Goal: Information Seeking & Learning: Learn about a topic

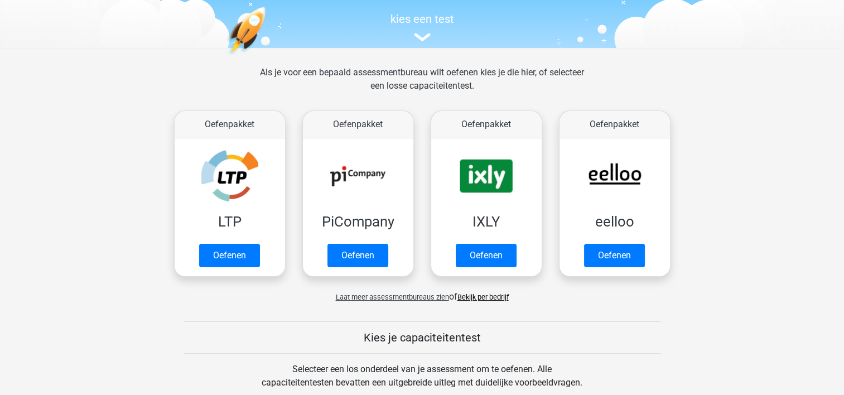
scroll to position [112, 0]
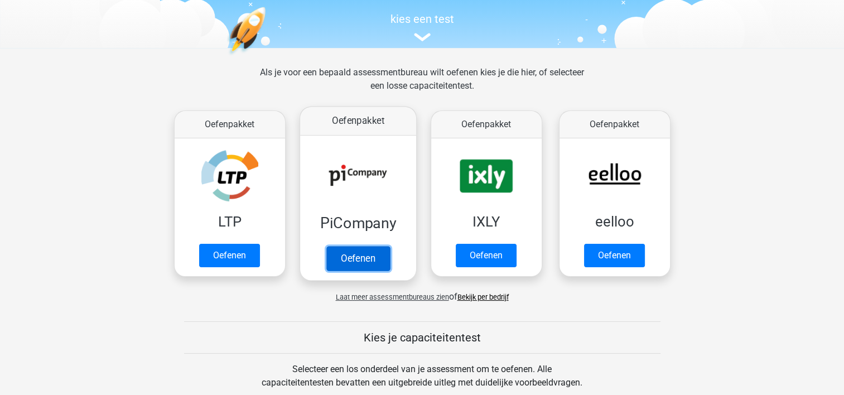
click at [351, 246] on link "Oefenen" at bounding box center [358, 258] width 64 height 25
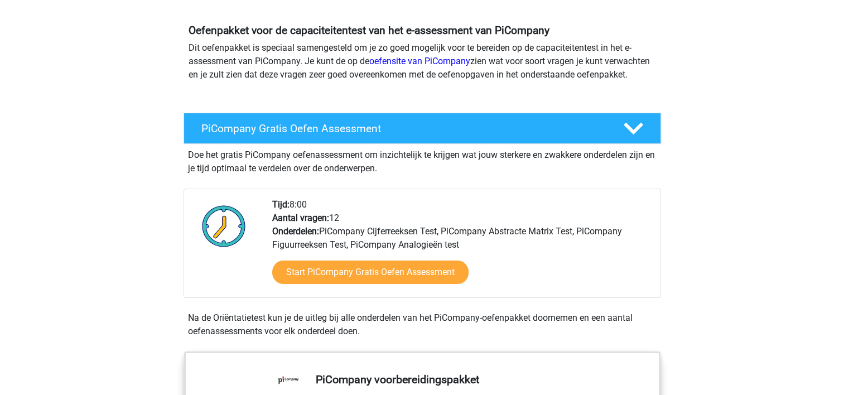
scroll to position [223, 0]
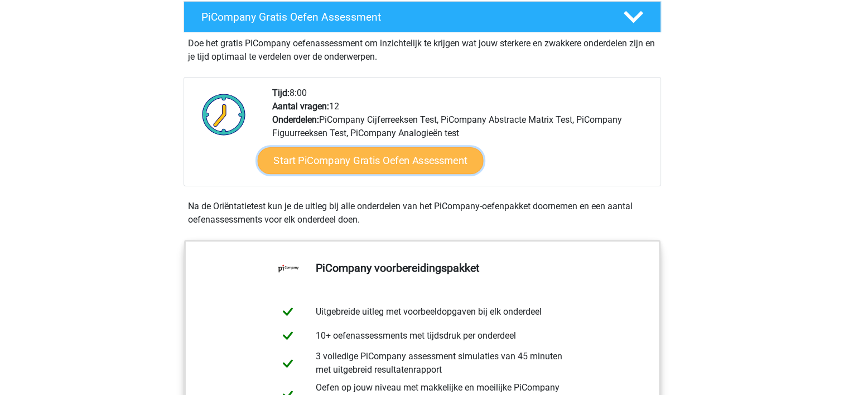
click at [325, 174] on link "Start PiCompany Gratis Oefen Assessment" at bounding box center [370, 160] width 226 height 27
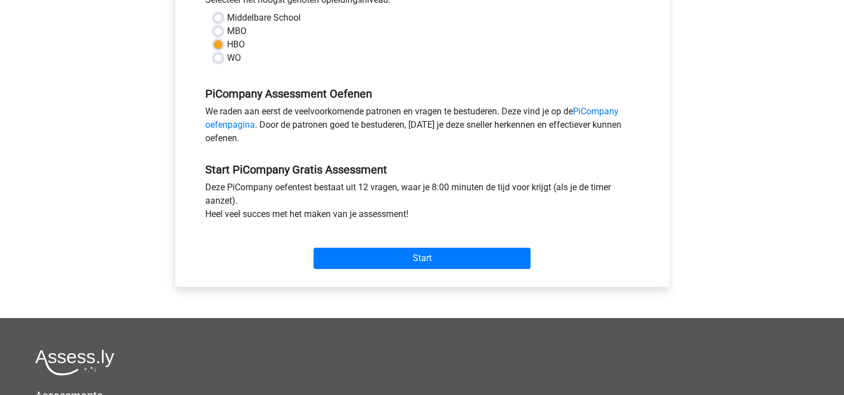
scroll to position [279, 0]
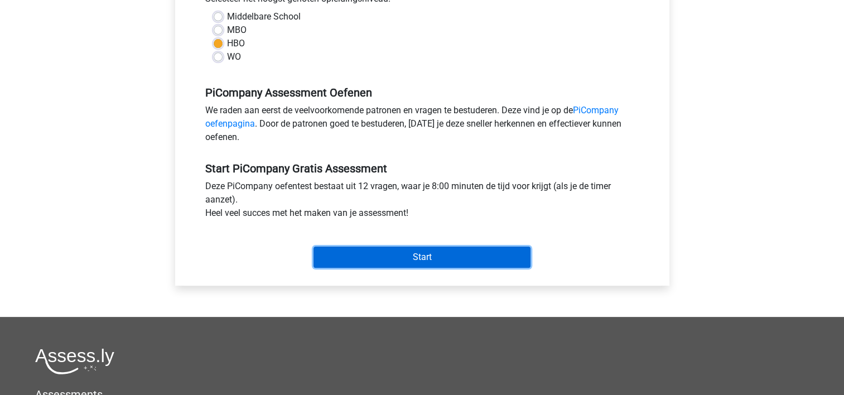
click at [412, 268] on input "Start" at bounding box center [421, 257] width 217 height 21
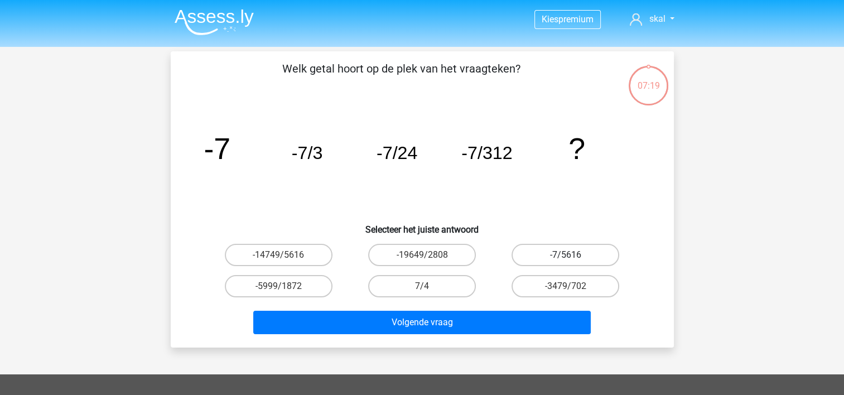
click at [581, 257] on label "-7/5616" at bounding box center [566, 255] width 108 height 22
click at [573, 257] on input "-7/5616" at bounding box center [569, 258] width 7 height 7
radio input "true"
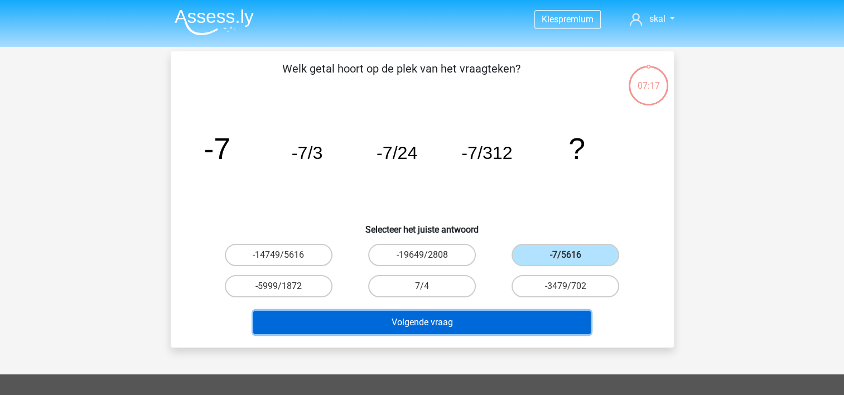
click at [430, 317] on button "Volgende vraag" at bounding box center [421, 322] width 337 height 23
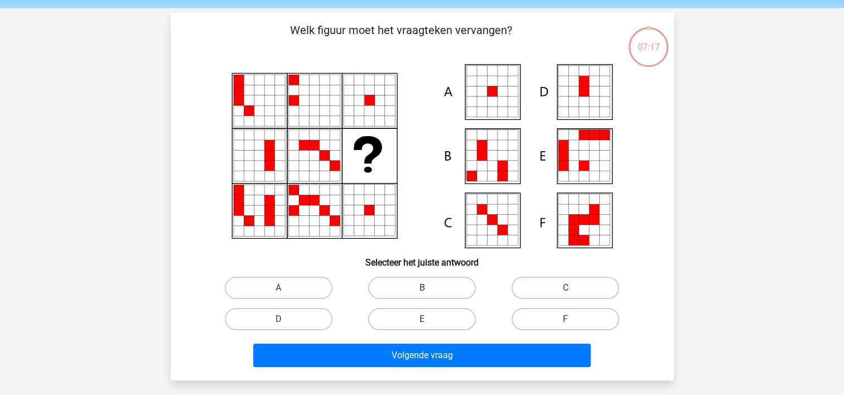
scroll to position [51, 0]
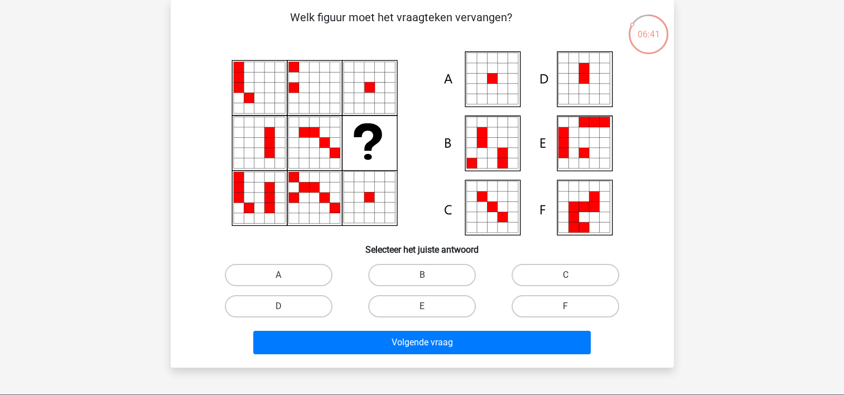
click at [495, 80] on icon at bounding box center [492, 79] width 10 height 10
click at [306, 271] on label "A" at bounding box center [279, 275] width 108 height 22
click at [286, 275] on input "A" at bounding box center [281, 278] width 7 height 7
radio input "true"
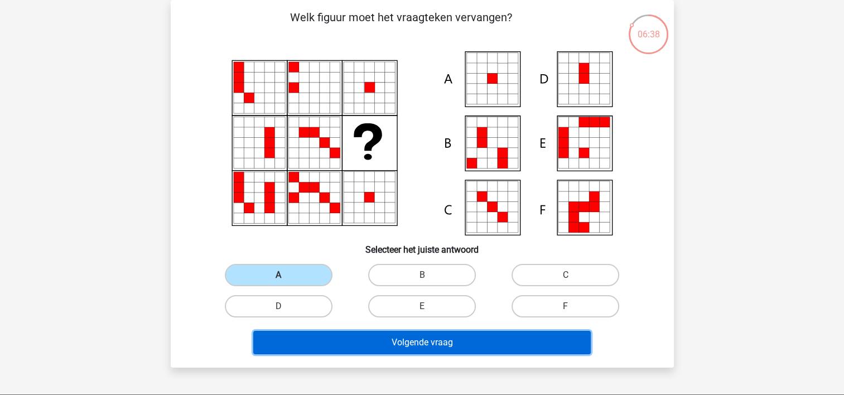
click at [404, 339] on button "Volgende vraag" at bounding box center [421, 342] width 337 height 23
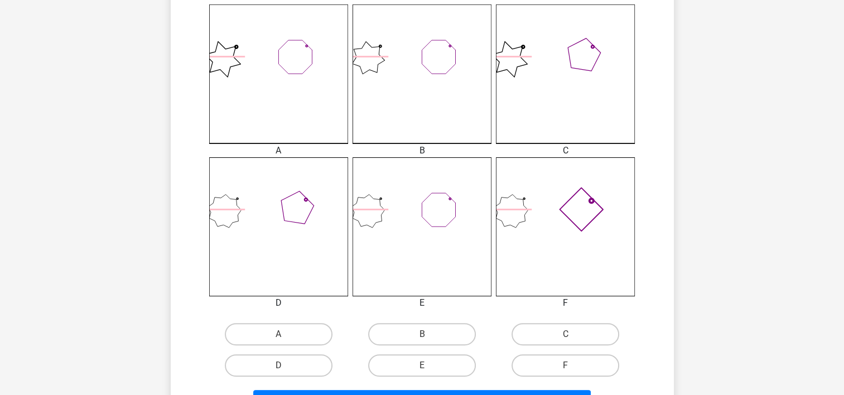
scroll to position [330, 0]
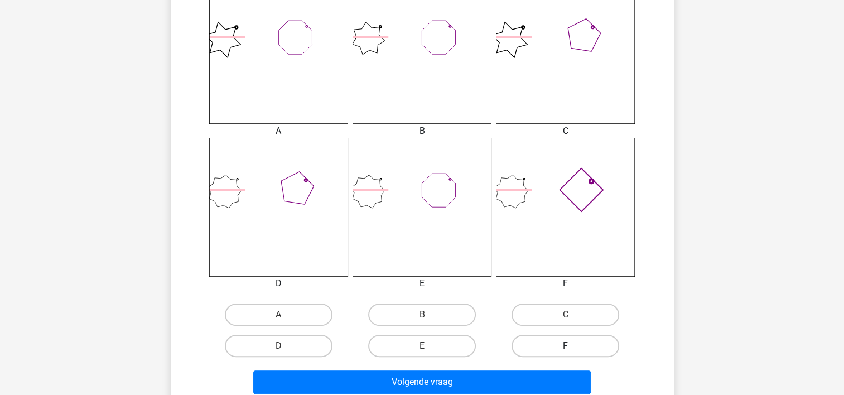
click at [552, 342] on label "F" at bounding box center [566, 346] width 108 height 22
click at [566, 346] on input "F" at bounding box center [569, 349] width 7 height 7
radio input "true"
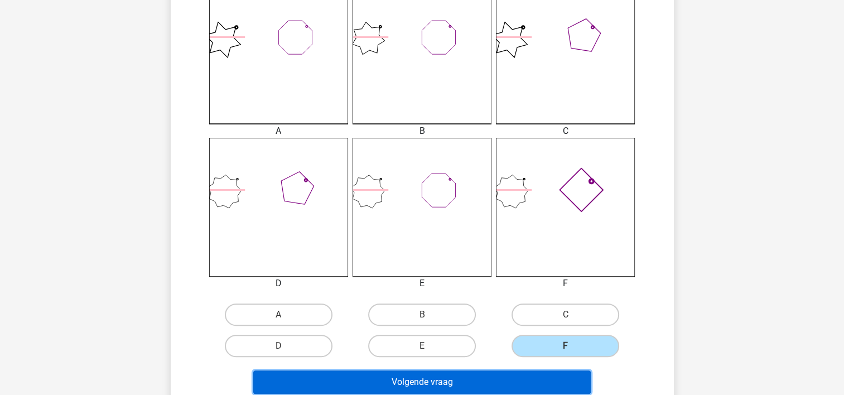
click at [465, 380] on button "Volgende vraag" at bounding box center [421, 381] width 337 height 23
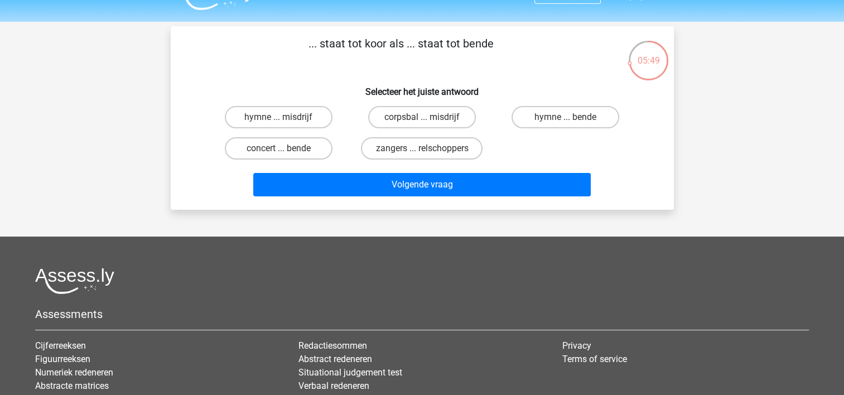
scroll to position [0, 0]
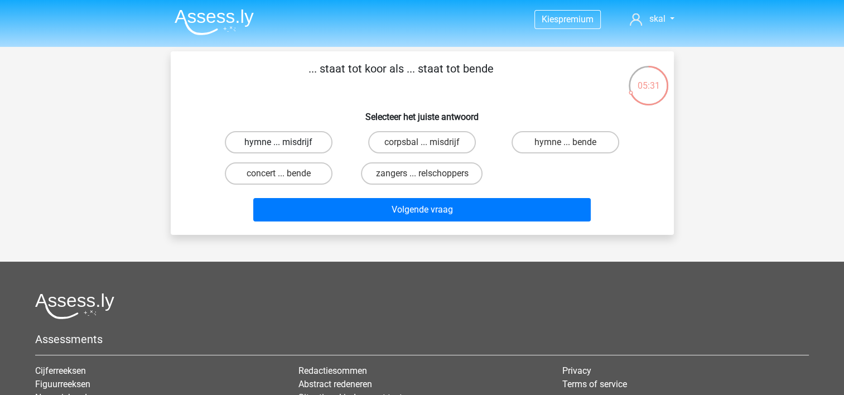
click at [292, 141] on label "hymne ... misdrijf" at bounding box center [279, 142] width 108 height 22
click at [286, 142] on input "hymne ... misdrijf" at bounding box center [281, 145] width 7 height 7
radio input "true"
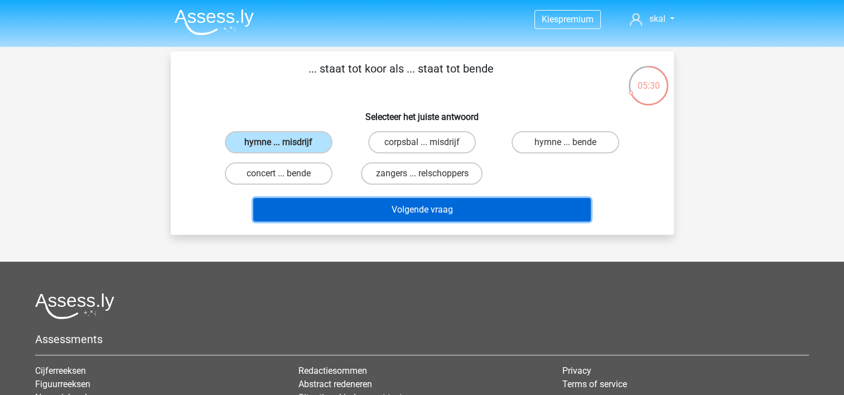
click at [373, 206] on button "Volgende vraag" at bounding box center [421, 209] width 337 height 23
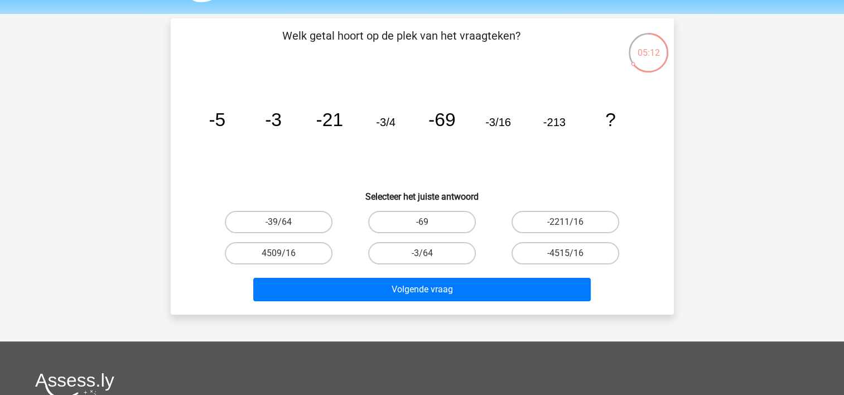
scroll to position [56, 0]
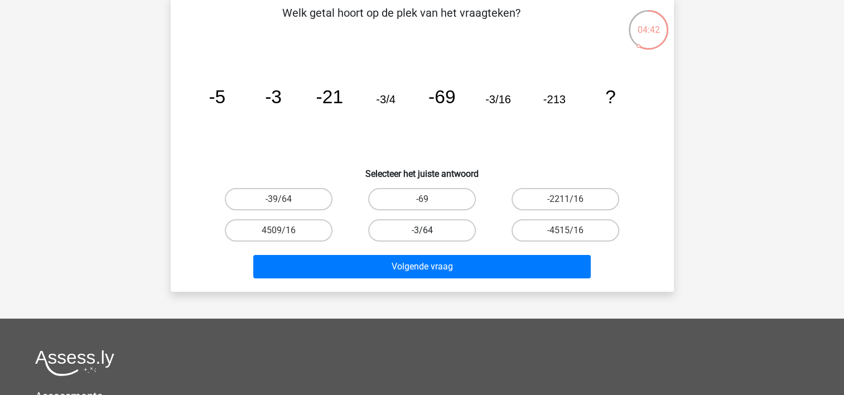
click at [426, 228] on label "-3/64" at bounding box center [422, 230] width 108 height 22
click at [426, 230] on input "-3/64" at bounding box center [425, 233] width 7 height 7
radio input "true"
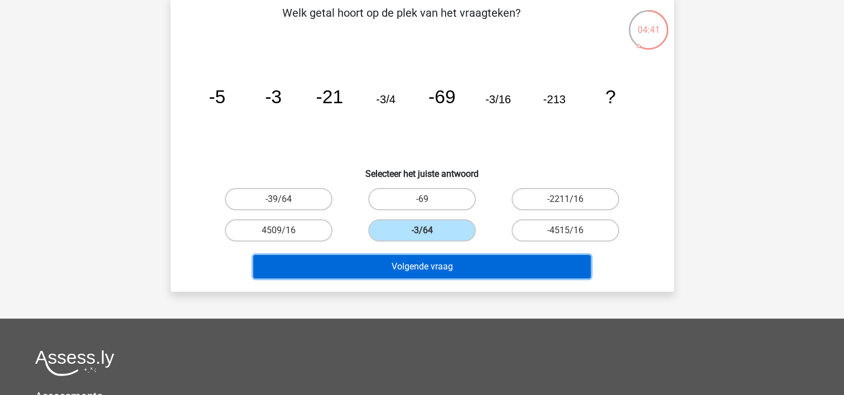
click at [433, 261] on button "Volgende vraag" at bounding box center [421, 266] width 337 height 23
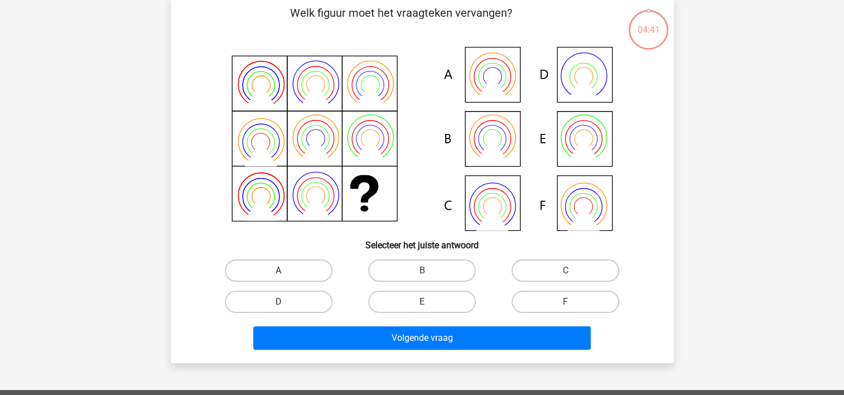
scroll to position [51, 0]
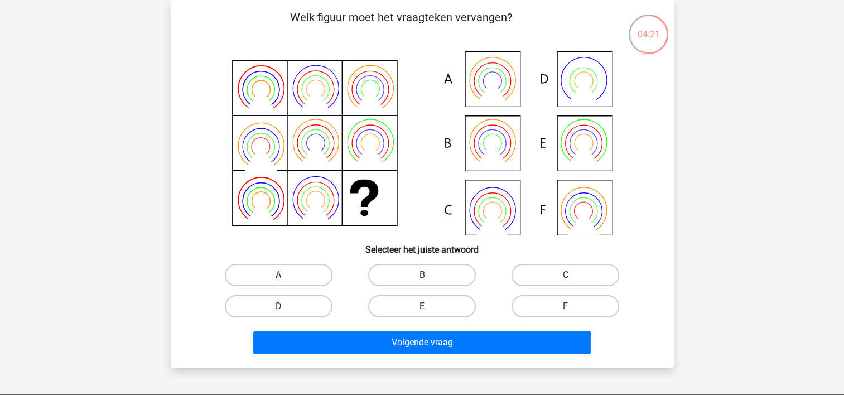
click at [289, 271] on label "A" at bounding box center [279, 275] width 108 height 22
click at [286, 275] on input "A" at bounding box center [281, 278] width 7 height 7
radio input "true"
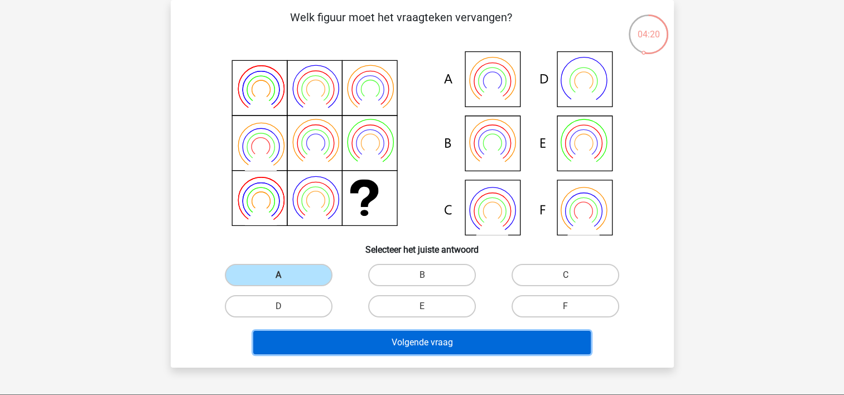
click at [368, 341] on button "Volgende vraag" at bounding box center [421, 342] width 337 height 23
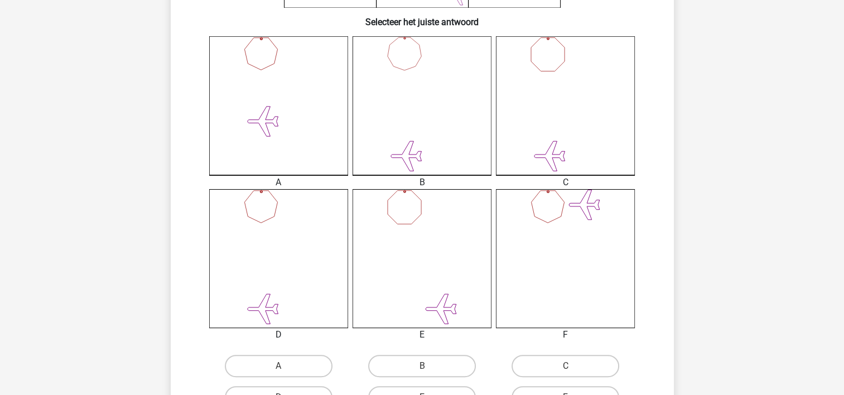
scroll to position [335, 0]
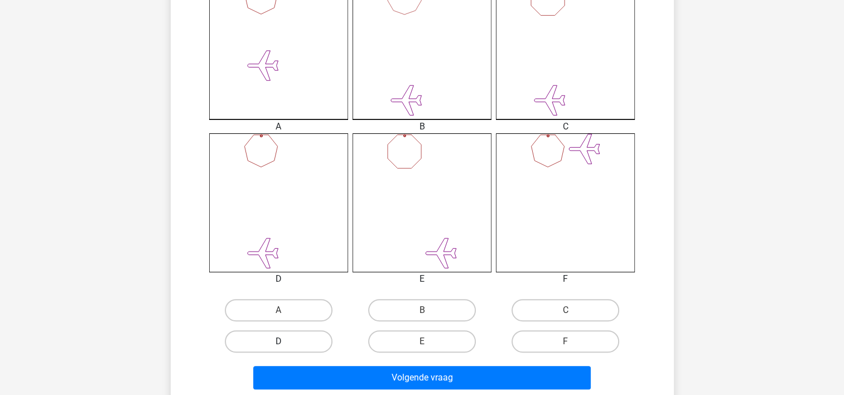
click at [273, 341] on label "D" at bounding box center [279, 341] width 108 height 22
click at [278, 341] on input "D" at bounding box center [281, 344] width 7 height 7
radio input "true"
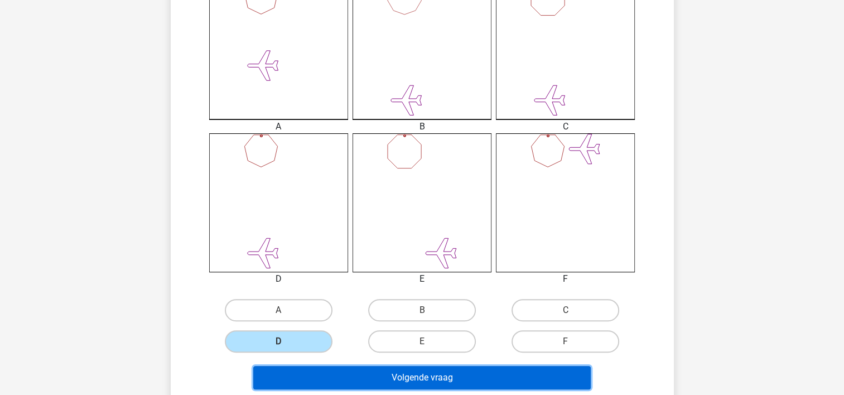
click at [329, 369] on button "Volgende vraag" at bounding box center [421, 377] width 337 height 23
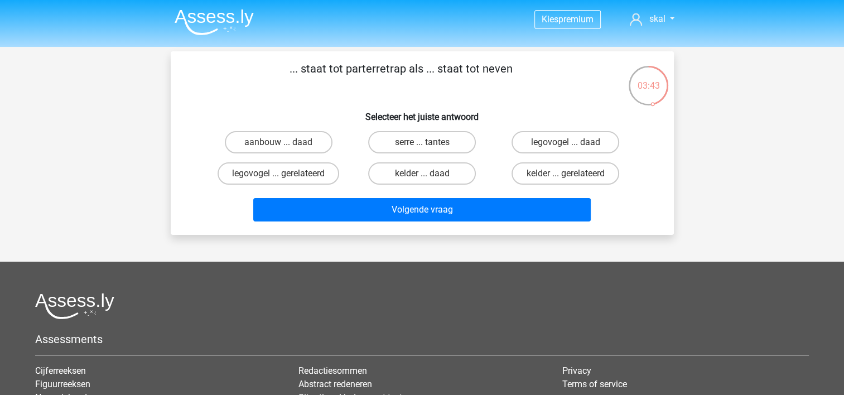
scroll to position [0, 0]
click at [558, 175] on label "kelder ... gerelateerd" at bounding box center [566, 173] width 108 height 22
click at [566, 175] on input "kelder ... gerelateerd" at bounding box center [569, 176] width 7 height 7
radio input "true"
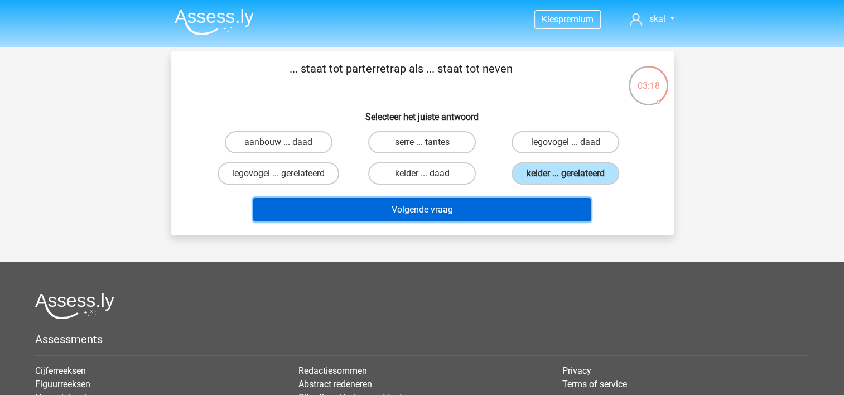
click at [533, 202] on button "Volgende vraag" at bounding box center [421, 209] width 337 height 23
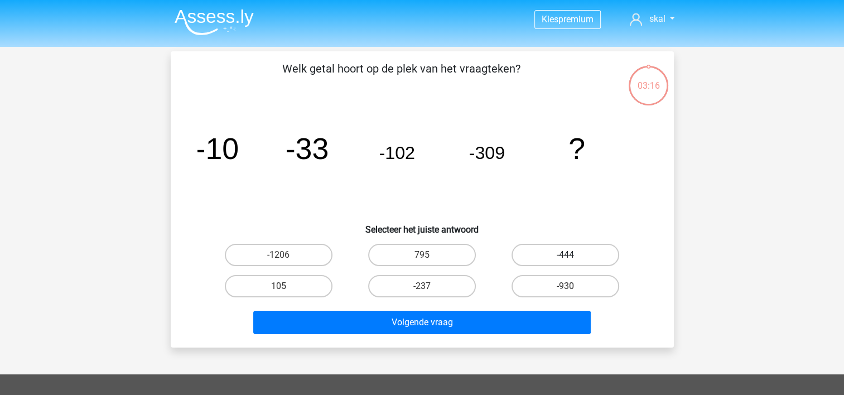
scroll to position [51, 0]
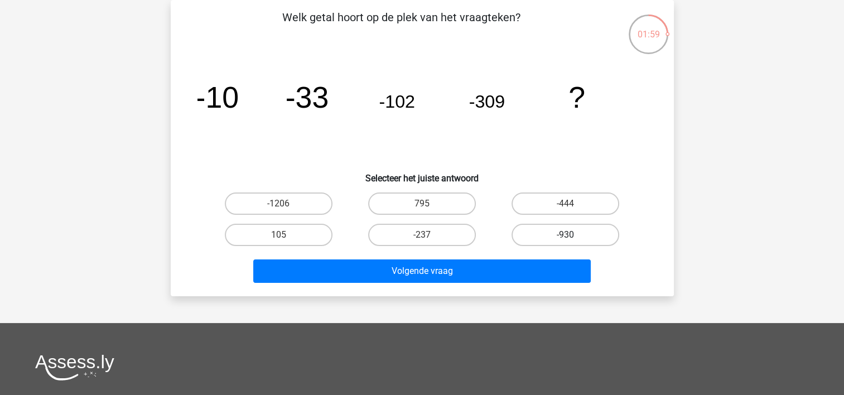
click at [552, 229] on label "-930" at bounding box center [566, 235] width 108 height 22
click at [566, 235] on input "-930" at bounding box center [569, 238] width 7 height 7
radio input "true"
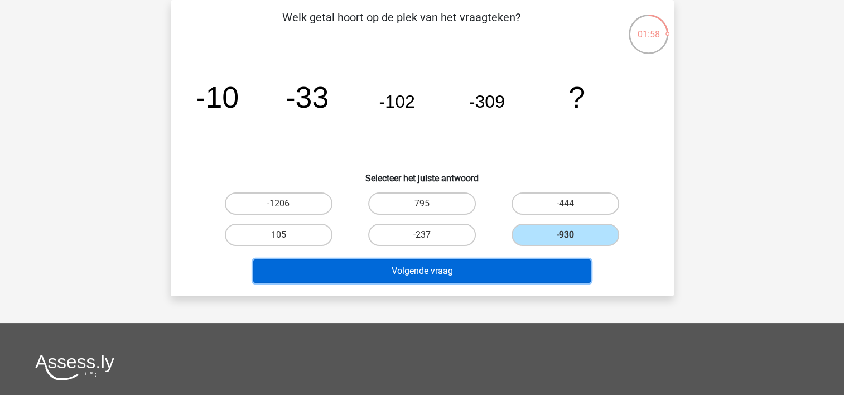
click at [503, 272] on button "Volgende vraag" at bounding box center [421, 270] width 337 height 23
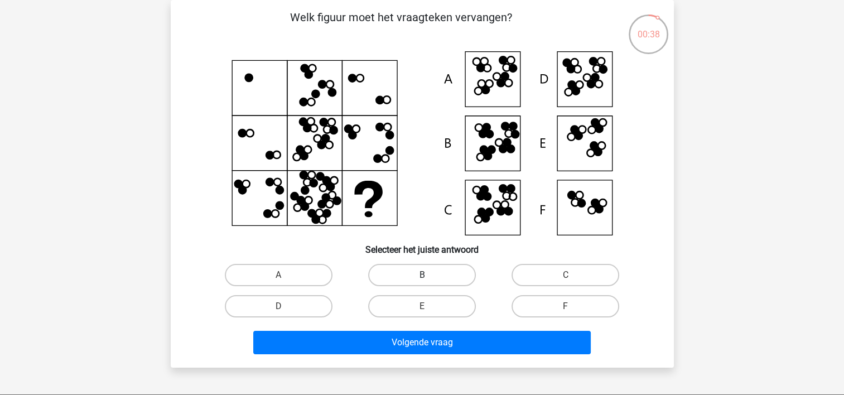
click at [419, 274] on label "B" at bounding box center [422, 275] width 108 height 22
click at [422, 275] on input "B" at bounding box center [425, 278] width 7 height 7
radio input "true"
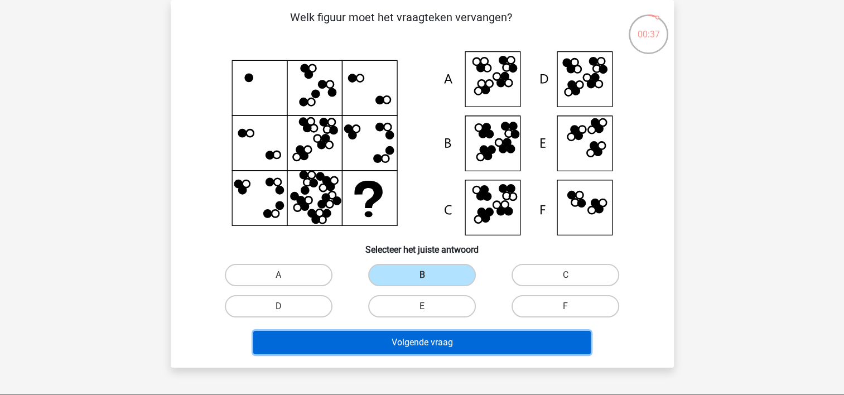
click at [404, 336] on button "Volgende vraag" at bounding box center [421, 342] width 337 height 23
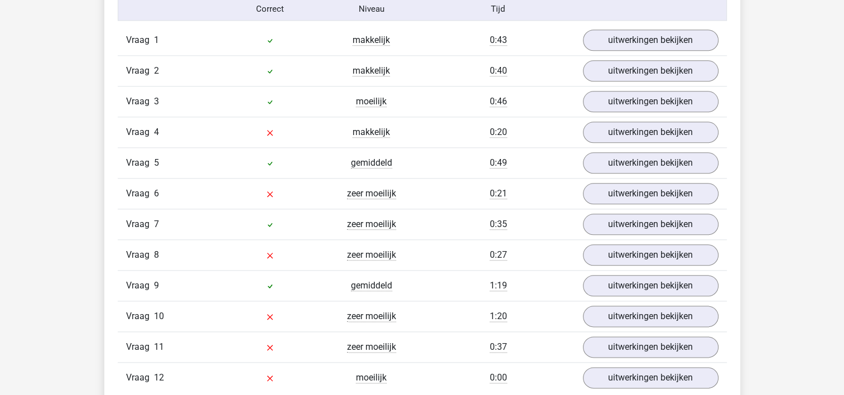
scroll to position [1283, 0]
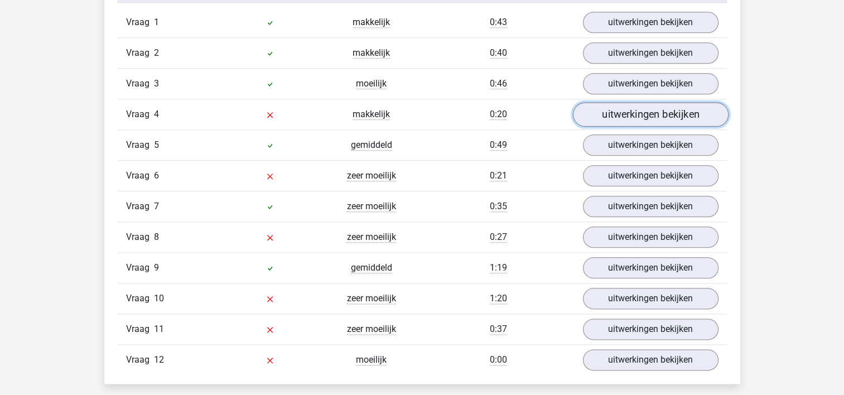
click at [636, 111] on link "uitwerkingen bekijken" at bounding box center [650, 114] width 156 height 25
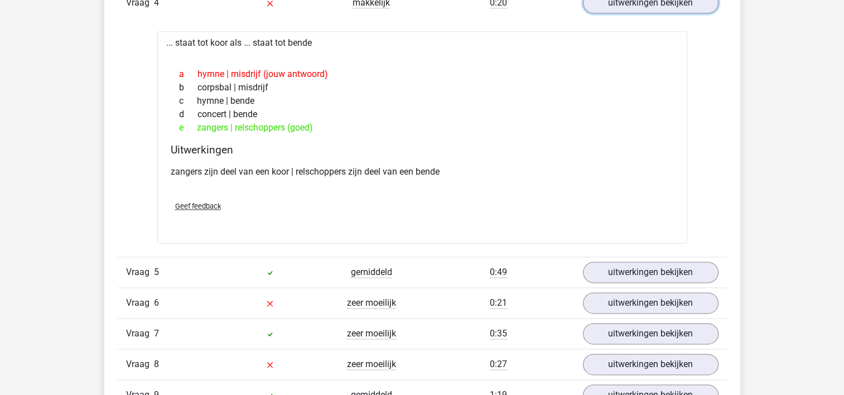
scroll to position [1506, 0]
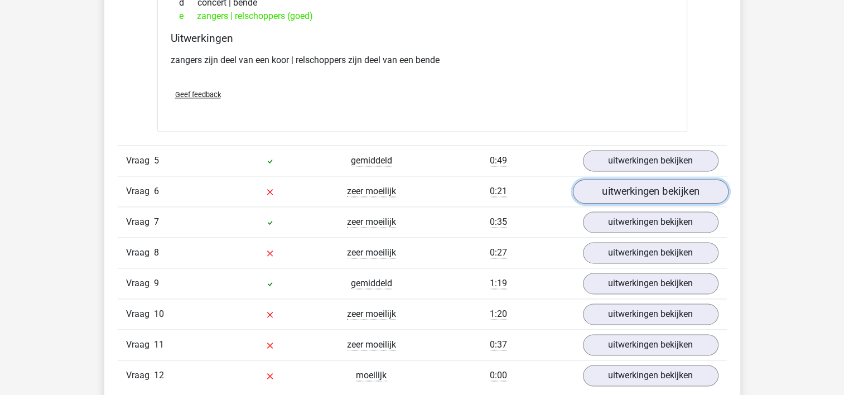
click at [622, 187] on link "uitwerkingen bekijken" at bounding box center [650, 192] width 156 height 25
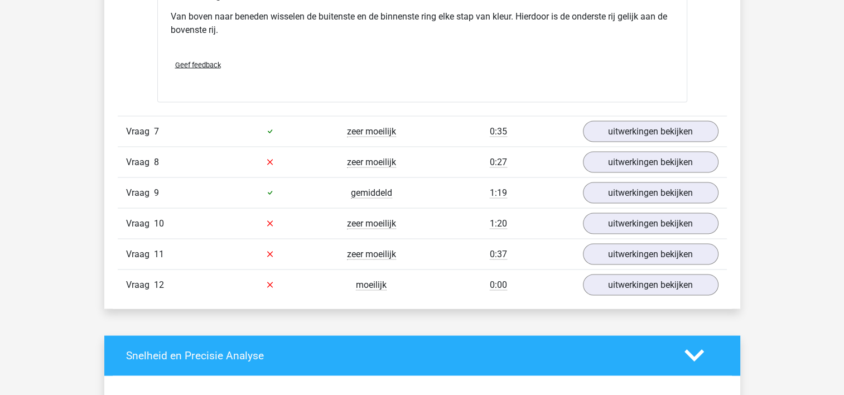
scroll to position [2120, 0]
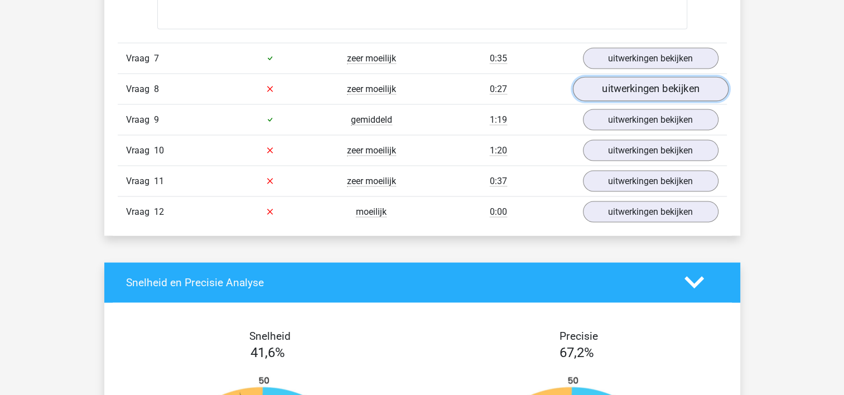
click at [645, 80] on link "uitwerkingen bekijken" at bounding box center [650, 89] width 156 height 25
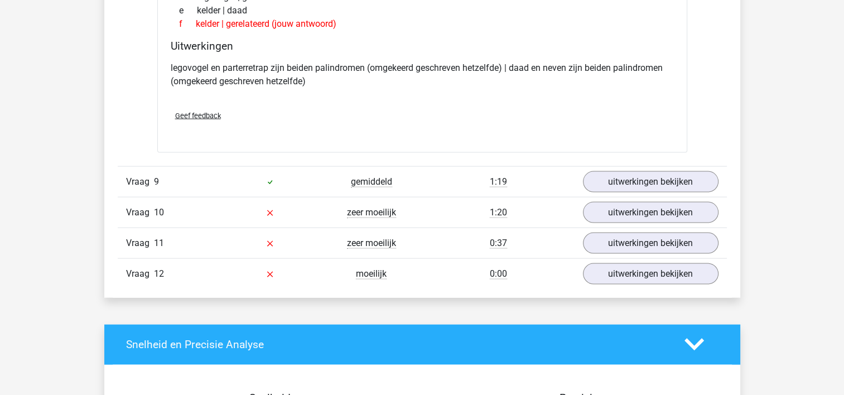
scroll to position [2343, 0]
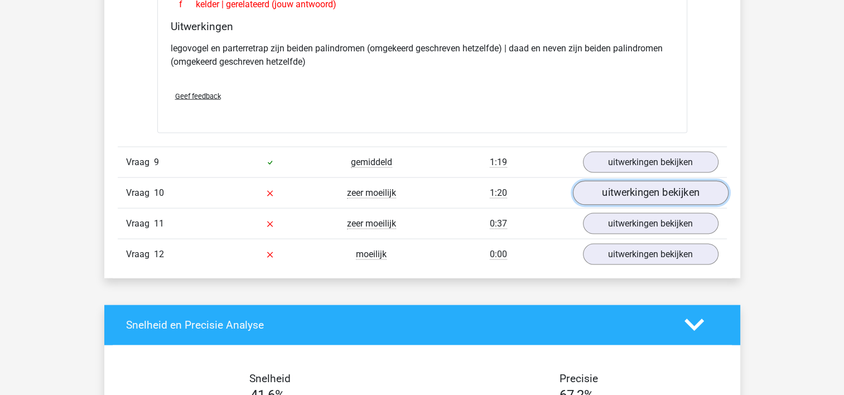
click at [634, 190] on link "uitwerkingen bekijken" at bounding box center [650, 193] width 156 height 25
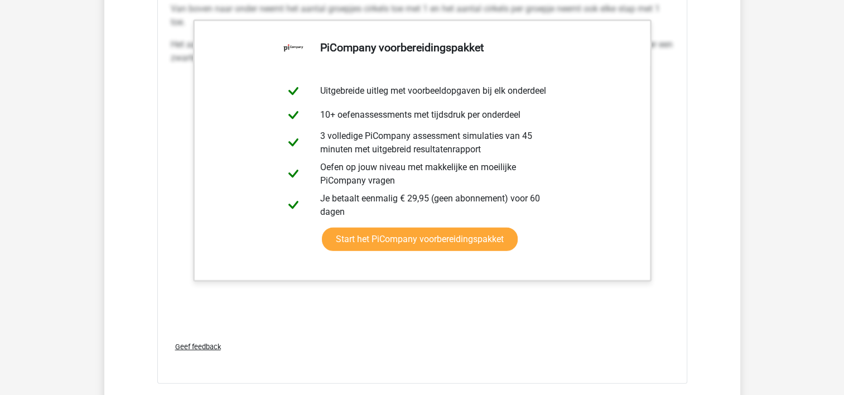
scroll to position [3068, 0]
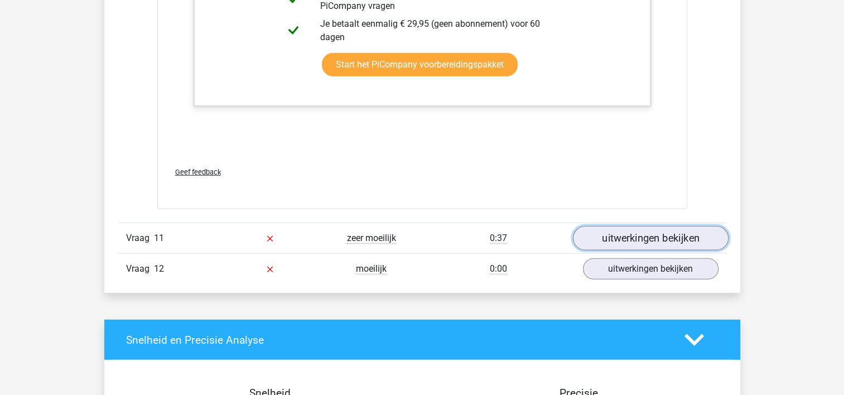
click at [611, 235] on link "uitwerkingen bekijken" at bounding box center [650, 238] width 156 height 25
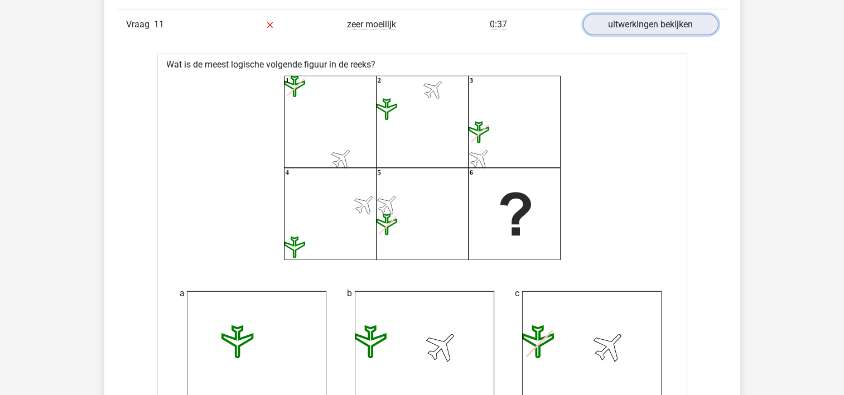
scroll to position [3291, 0]
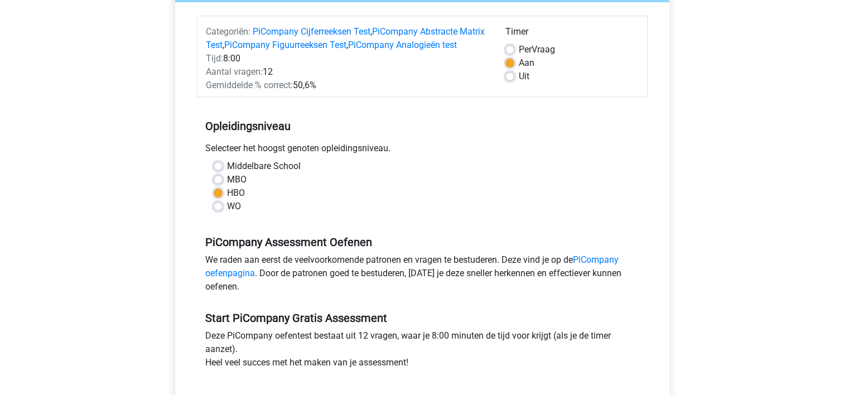
scroll to position [112, 0]
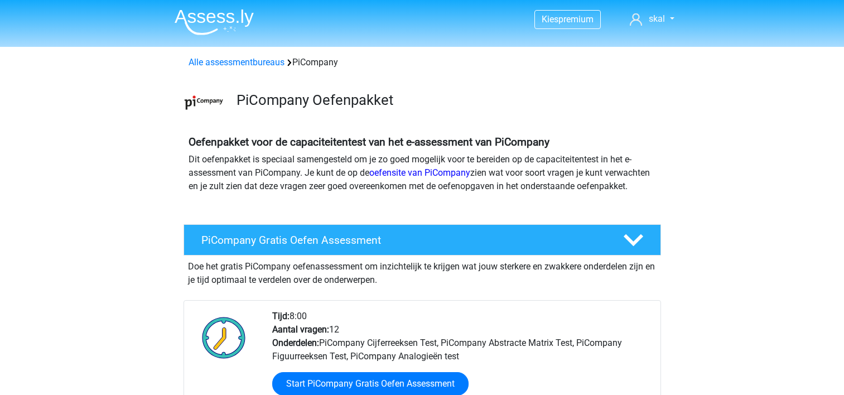
scroll to position [223, 0]
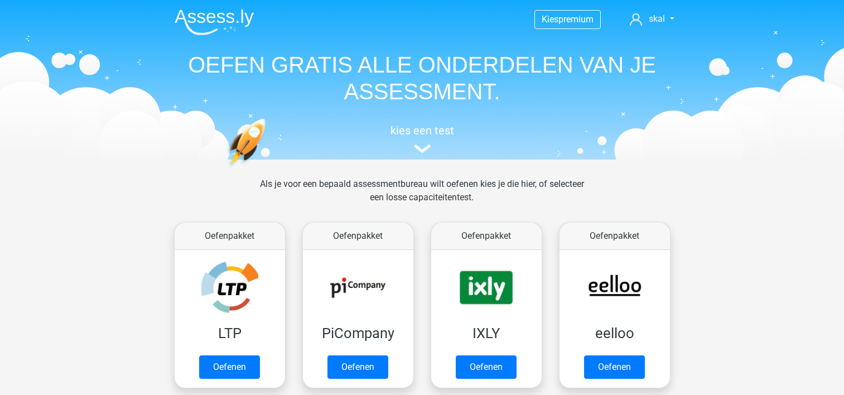
scroll to position [112, 0]
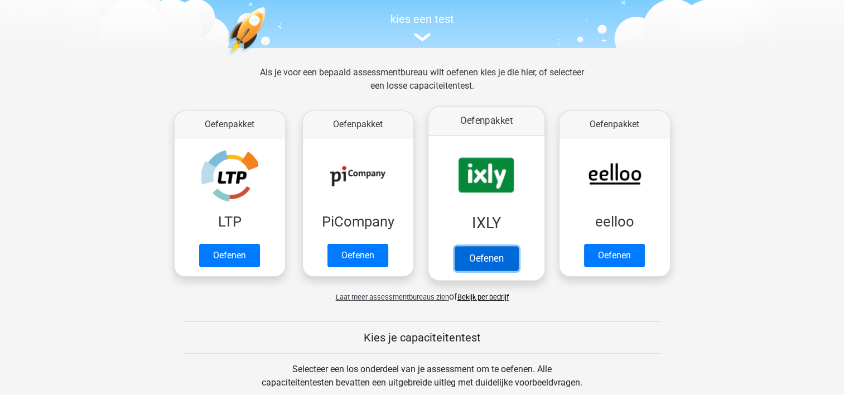
click at [482, 255] on link "Oefenen" at bounding box center [486, 258] width 64 height 25
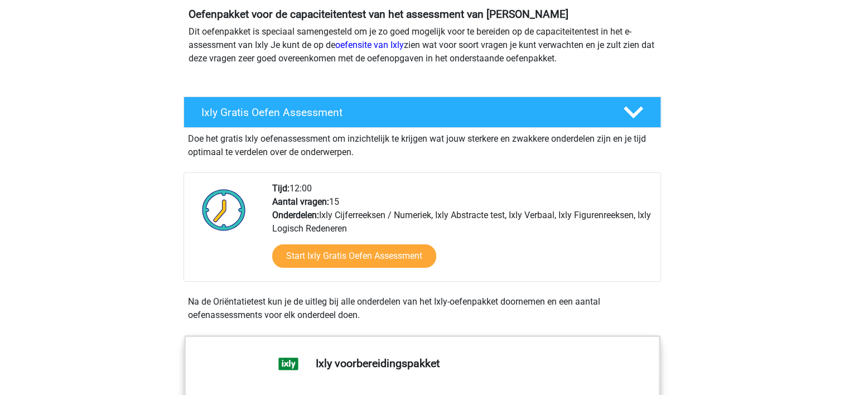
scroll to position [167, 0]
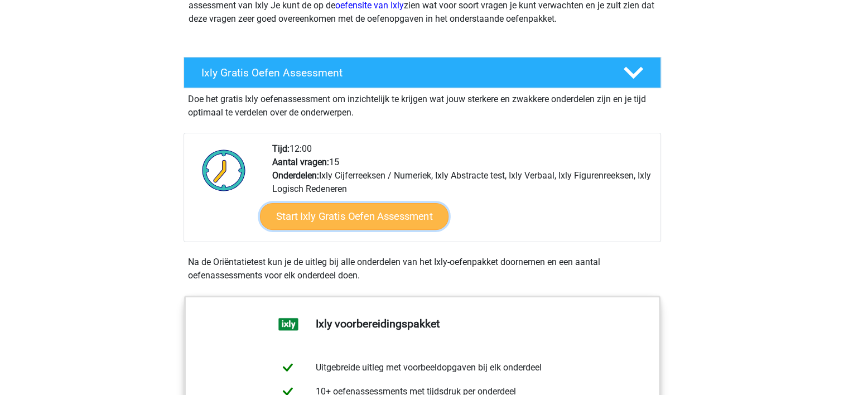
click at [352, 214] on link "Start Ixly Gratis Oefen Assessment" at bounding box center [353, 216] width 189 height 27
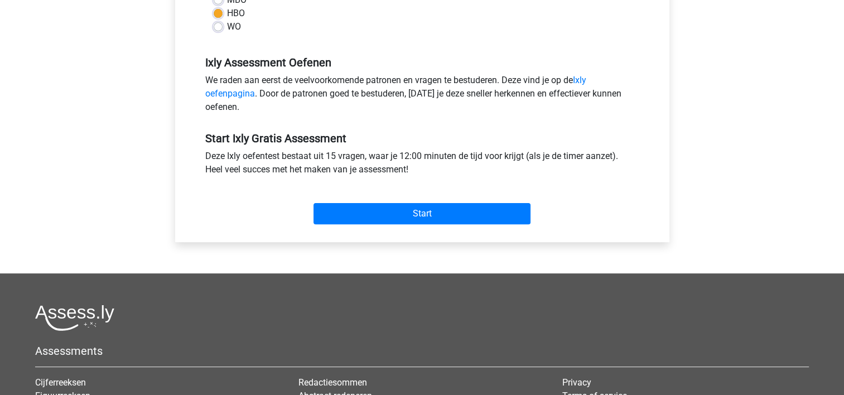
scroll to position [335, 0]
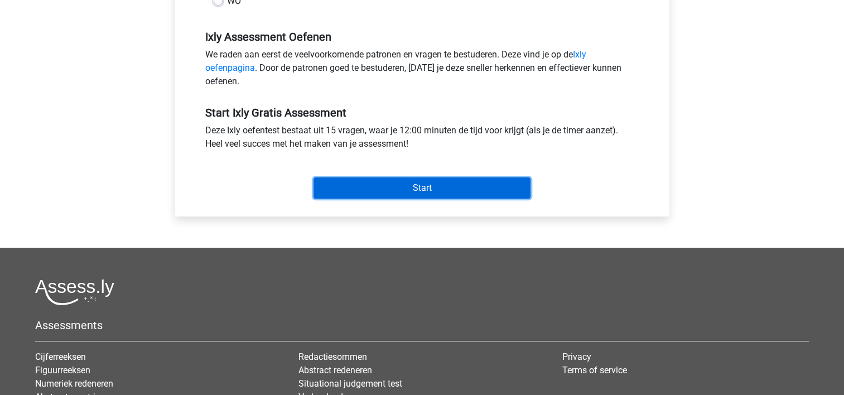
click at [390, 186] on input "Start" at bounding box center [421, 187] width 217 height 21
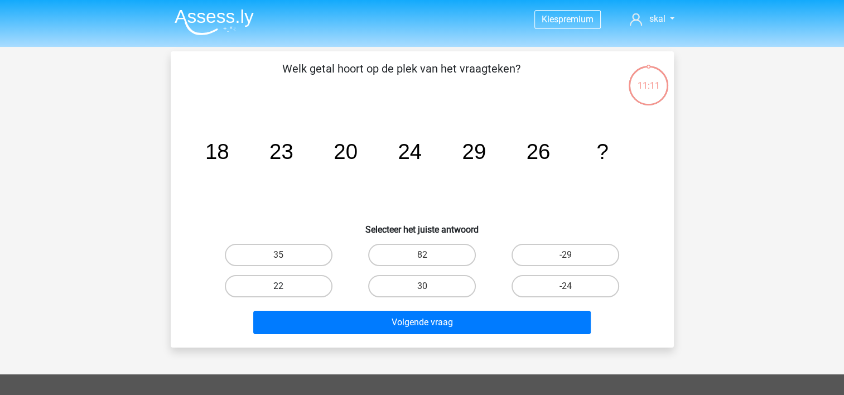
click at [298, 282] on label "22" at bounding box center [279, 286] width 108 height 22
click at [286, 286] on input "22" at bounding box center [281, 289] width 7 height 7
radio input "true"
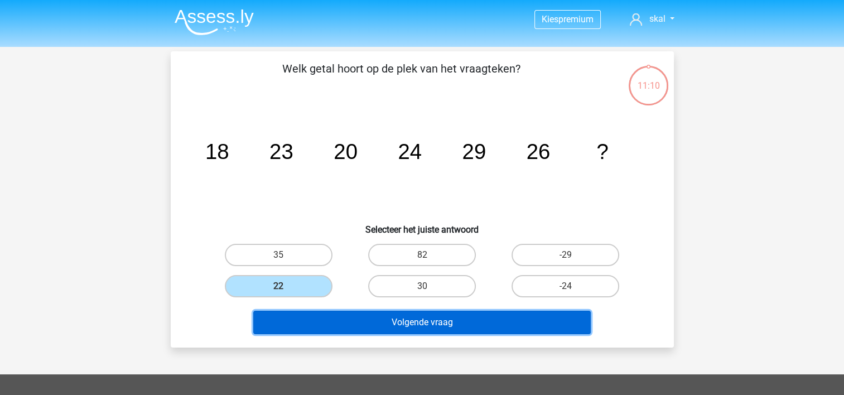
click at [332, 314] on button "Volgende vraag" at bounding box center [421, 322] width 337 height 23
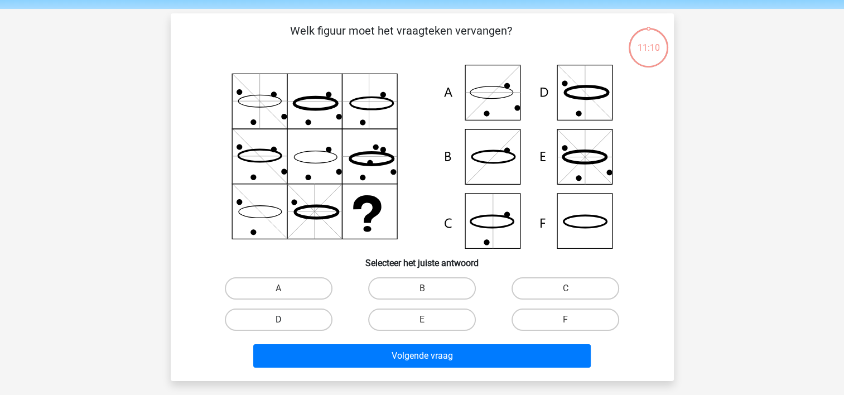
scroll to position [51, 0]
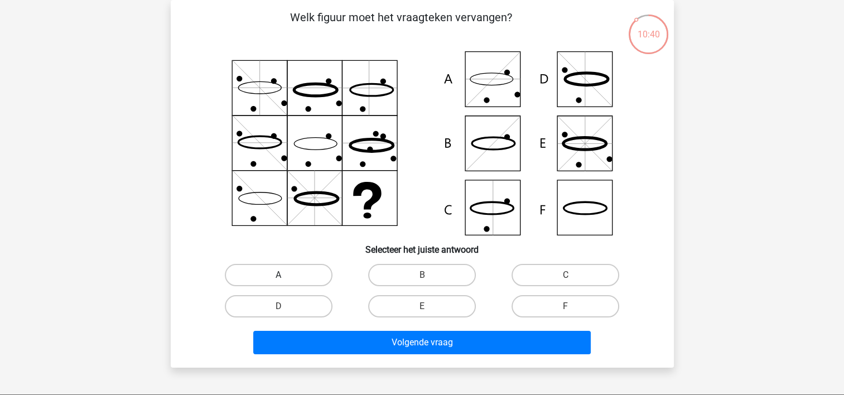
click at [287, 276] on label "A" at bounding box center [279, 275] width 108 height 22
click at [286, 276] on input "A" at bounding box center [281, 278] width 7 height 7
radio input "true"
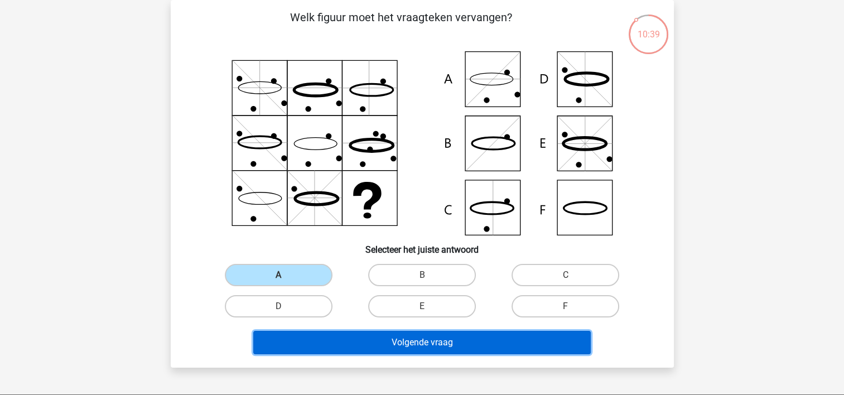
click at [355, 335] on button "Volgende vraag" at bounding box center [421, 342] width 337 height 23
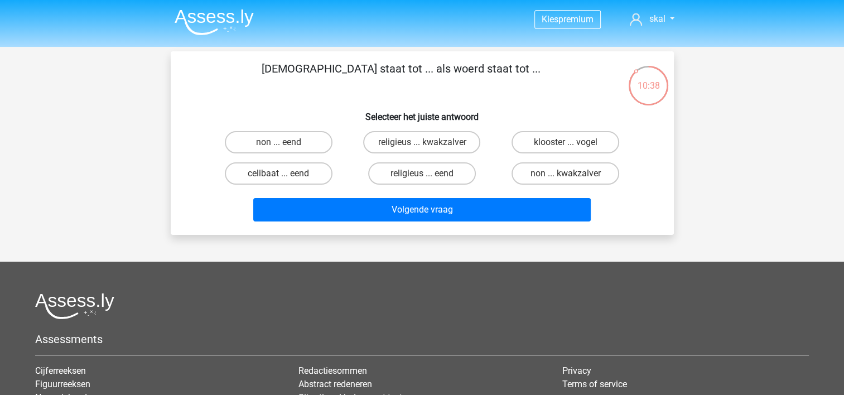
scroll to position [0, 0]
click at [275, 143] on label "non ... eend" at bounding box center [279, 142] width 108 height 22
click at [278, 143] on input "non ... eend" at bounding box center [281, 145] width 7 height 7
radio input "true"
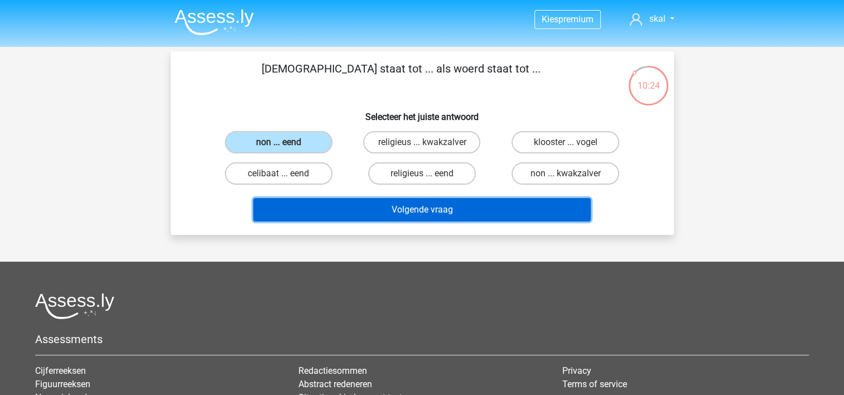
click at [386, 205] on button "Volgende vraag" at bounding box center [421, 209] width 337 height 23
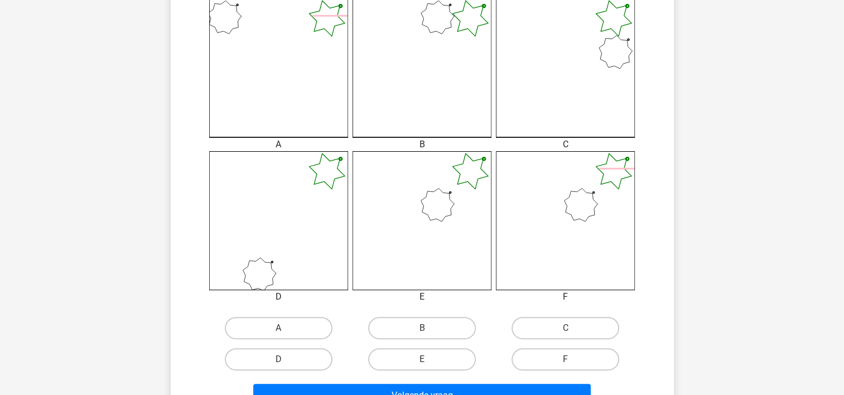
scroll to position [330, 0]
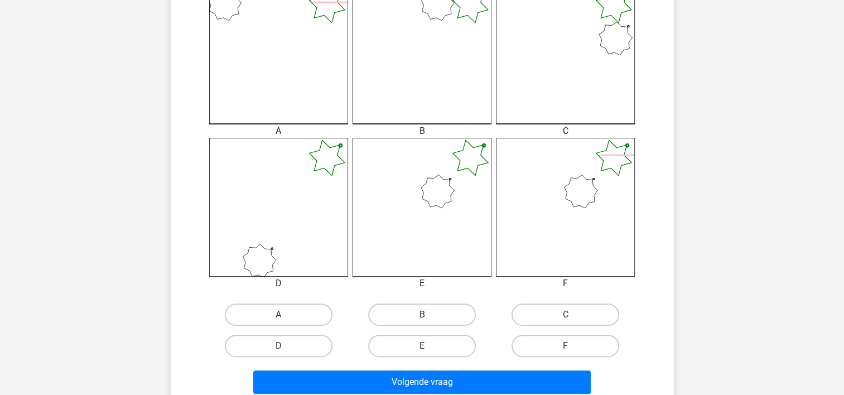
click at [398, 315] on label "B" at bounding box center [422, 314] width 108 height 22
click at [422, 315] on input "B" at bounding box center [425, 318] width 7 height 7
radio input "true"
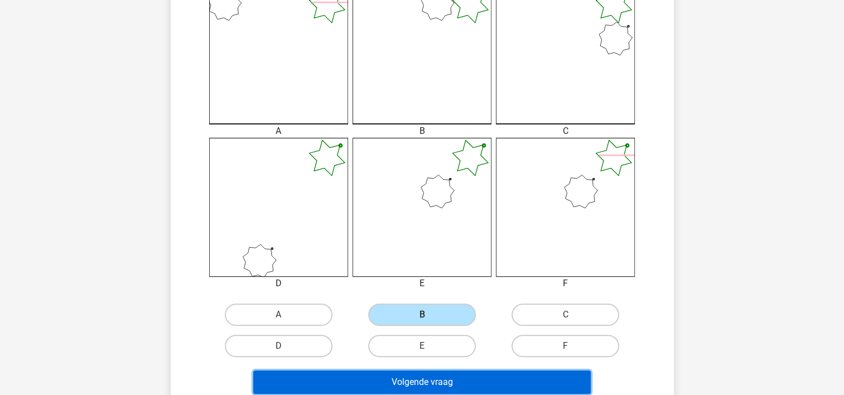
click at [383, 384] on button "Volgende vraag" at bounding box center [421, 381] width 337 height 23
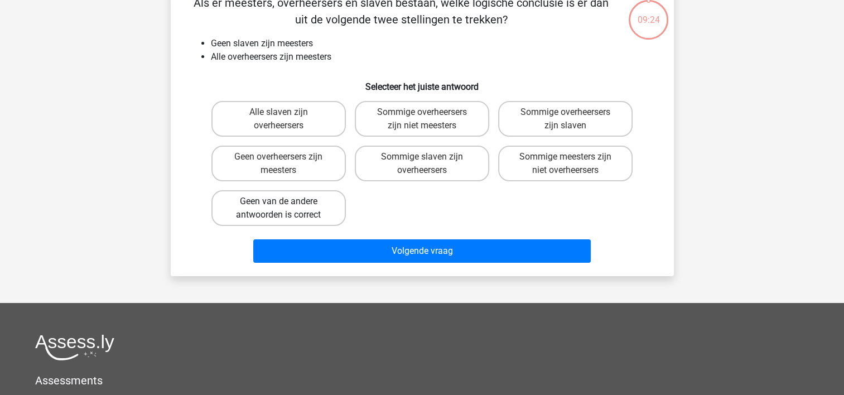
scroll to position [51, 0]
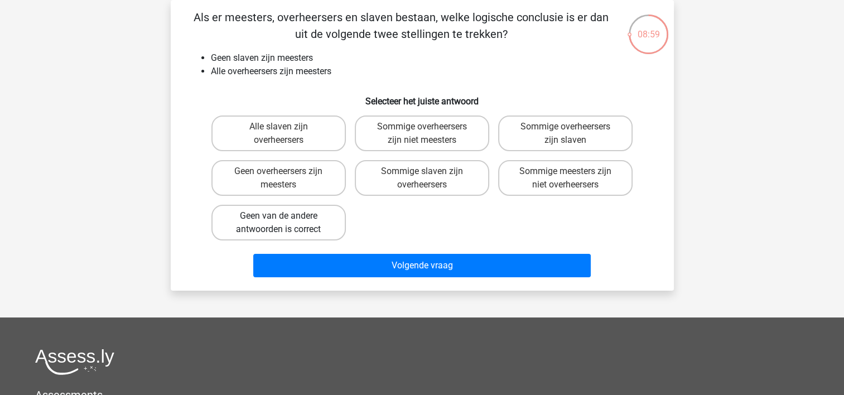
click at [263, 227] on label "Geen van de andere antwoorden is correct" at bounding box center [278, 223] width 134 height 36
click at [278, 223] on input "Geen van de andere antwoorden is correct" at bounding box center [281, 219] width 7 height 7
radio input "true"
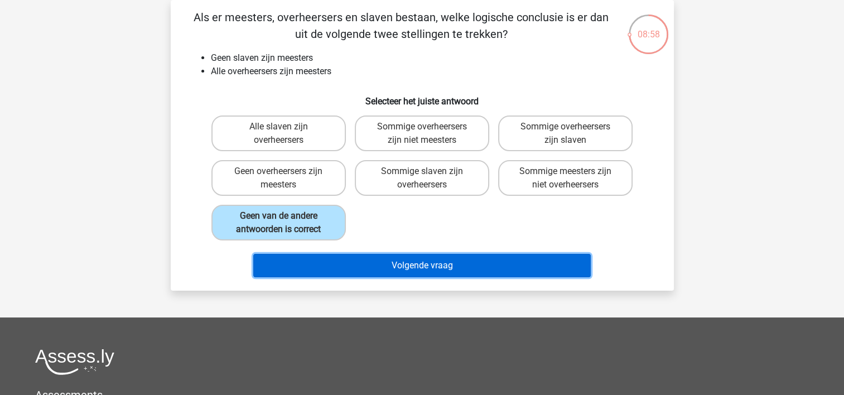
click at [379, 266] on button "Volgende vraag" at bounding box center [421, 265] width 337 height 23
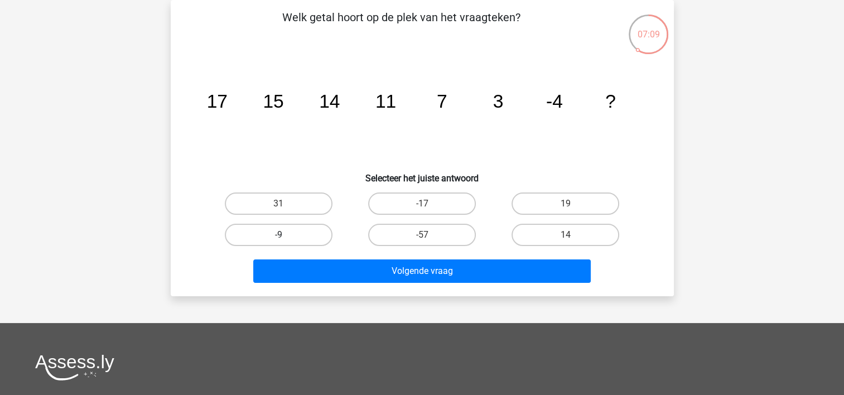
click at [312, 230] on label "-9" at bounding box center [279, 235] width 108 height 22
click at [286, 235] on input "-9" at bounding box center [281, 238] width 7 height 7
radio input "true"
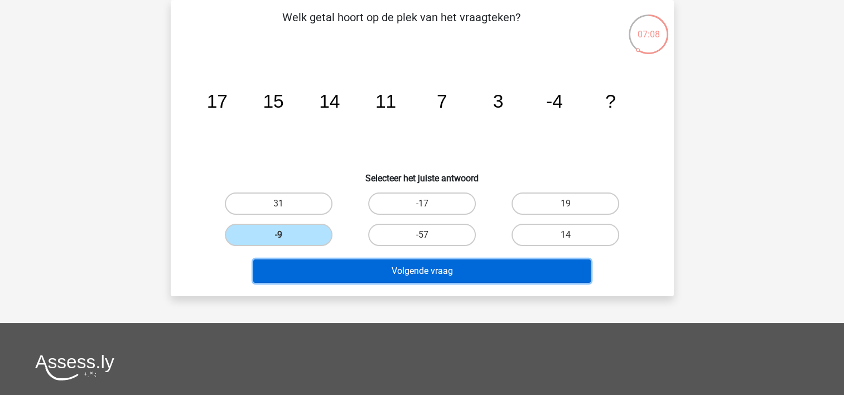
click at [396, 269] on button "Volgende vraag" at bounding box center [421, 270] width 337 height 23
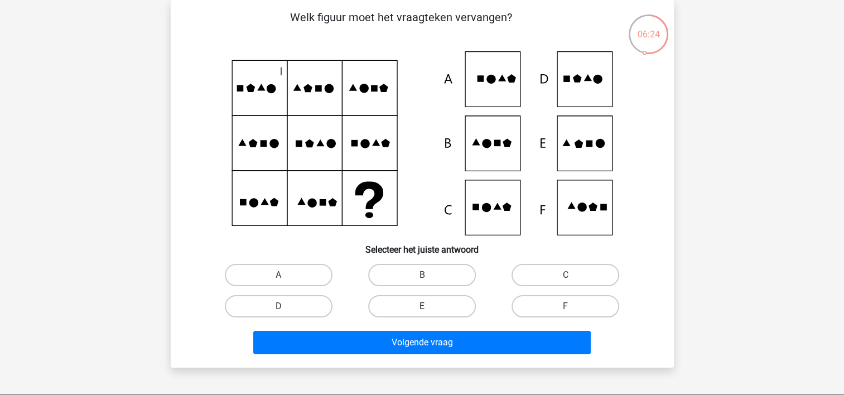
click at [442, 306] on label "E" at bounding box center [422, 306] width 108 height 22
click at [429, 306] on input "E" at bounding box center [425, 309] width 7 height 7
radio input "true"
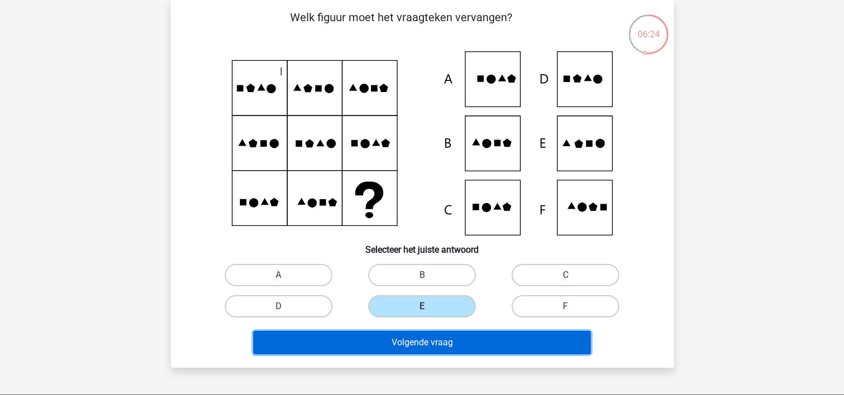
click at [438, 337] on button "Volgende vraag" at bounding box center [421, 342] width 337 height 23
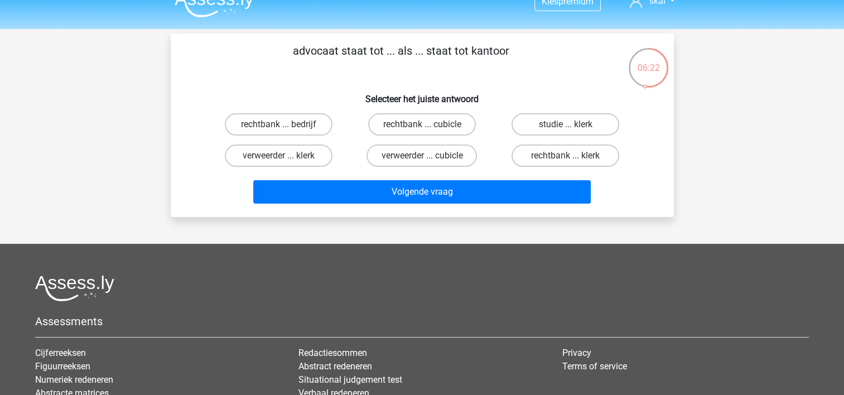
scroll to position [0, 0]
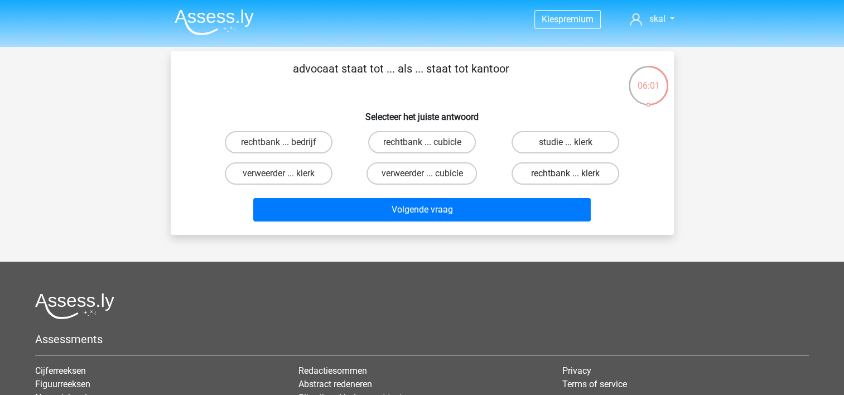
click at [542, 171] on label "rechtbank ... klerk" at bounding box center [566, 173] width 108 height 22
click at [566, 173] on input "rechtbank ... klerk" at bounding box center [569, 176] width 7 height 7
radio input "true"
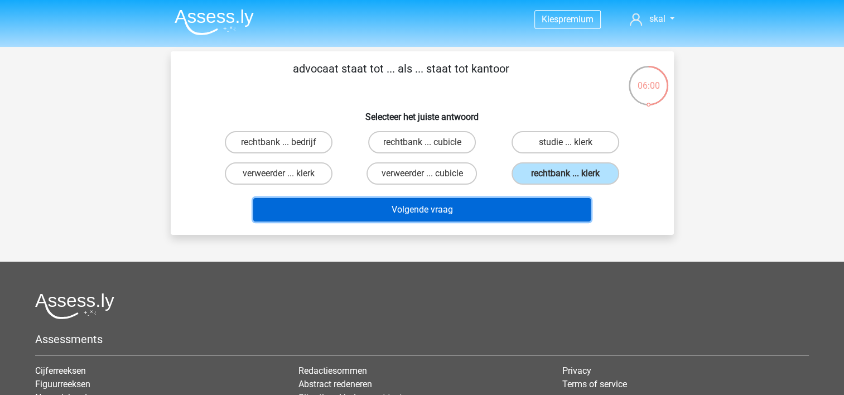
click at [500, 202] on button "Volgende vraag" at bounding box center [421, 209] width 337 height 23
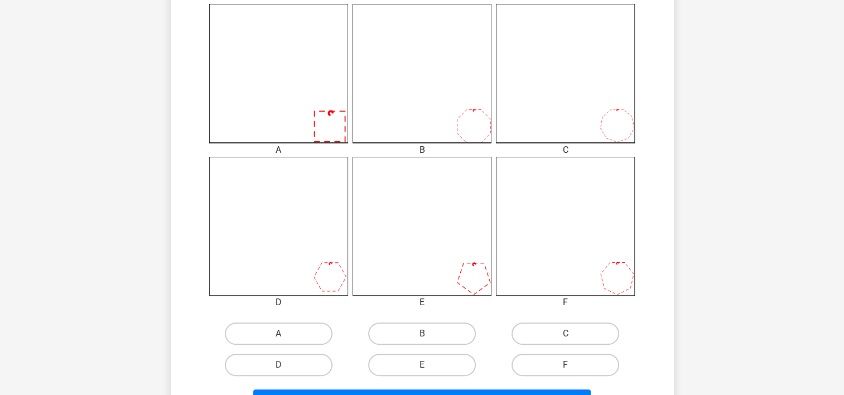
scroll to position [330, 0]
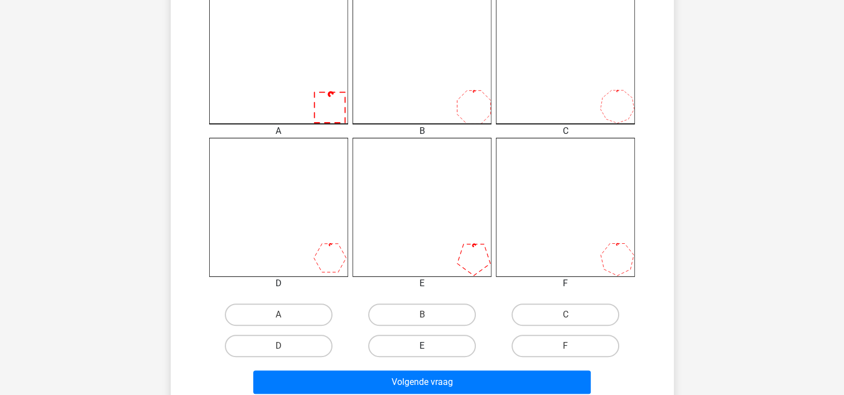
click at [428, 340] on label "E" at bounding box center [422, 346] width 108 height 22
click at [428, 346] on input "E" at bounding box center [425, 349] width 7 height 7
radio input "true"
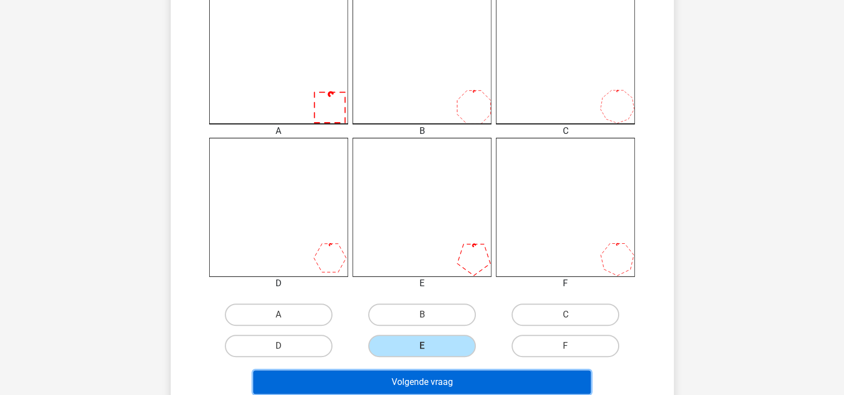
click at [432, 380] on button "Volgende vraag" at bounding box center [421, 381] width 337 height 23
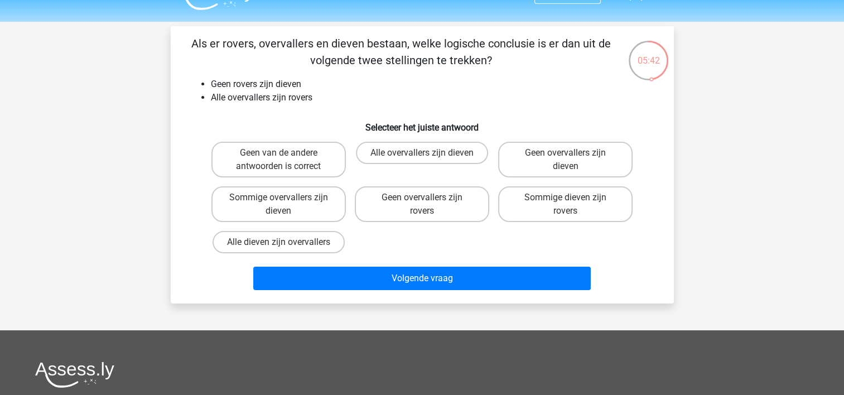
scroll to position [0, 0]
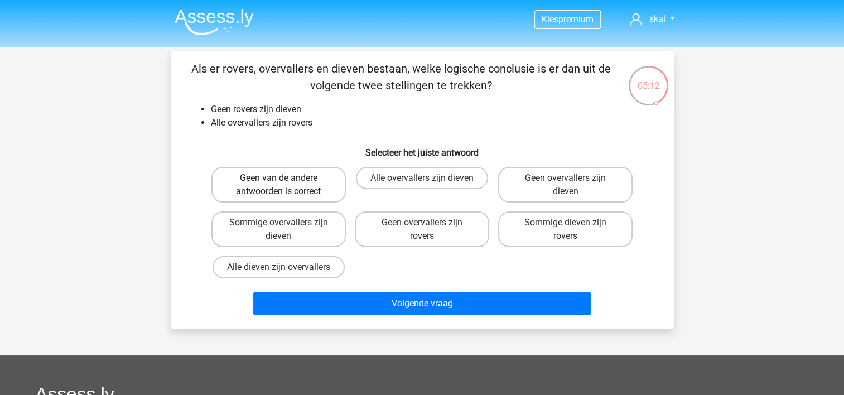
drag, startPoint x: 295, startPoint y: 190, endPoint x: 306, endPoint y: 211, distance: 24.0
click at [295, 191] on label "Geen van de andere antwoorden is correct" at bounding box center [278, 185] width 134 height 36
click at [286, 185] on input "Geen van de andere antwoorden is correct" at bounding box center [281, 181] width 7 height 7
radio input "true"
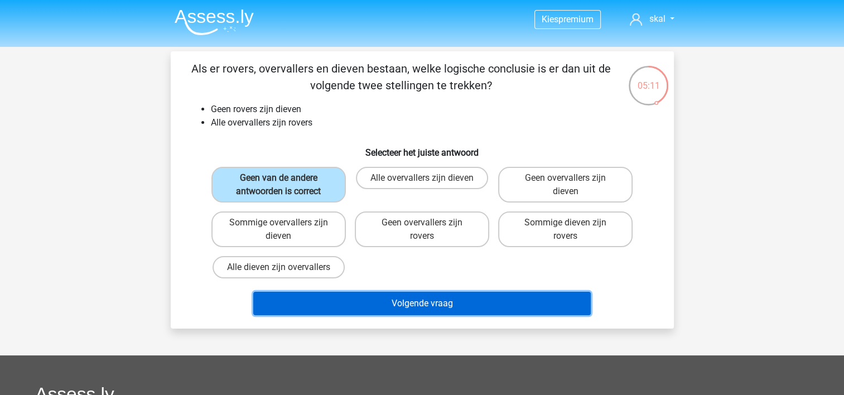
click at [376, 298] on button "Volgende vraag" at bounding box center [421, 303] width 337 height 23
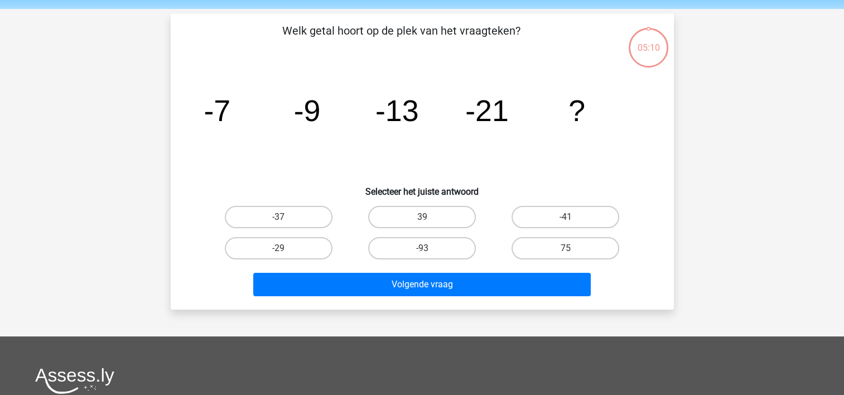
scroll to position [51, 0]
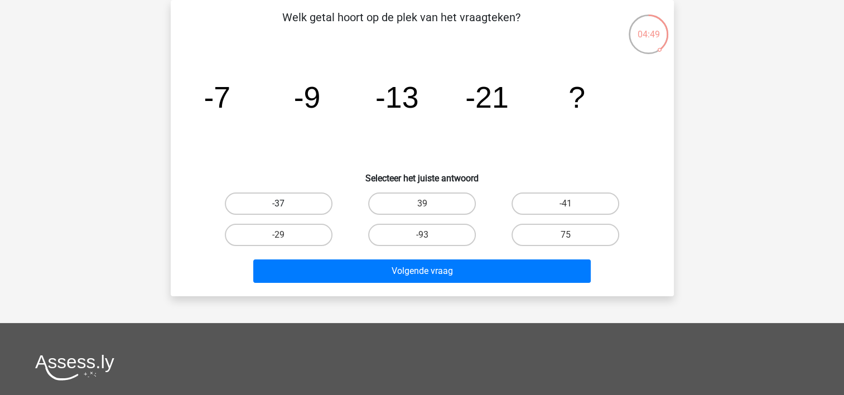
click at [275, 206] on label "-37" at bounding box center [279, 203] width 108 height 22
click at [278, 206] on input "-37" at bounding box center [281, 207] width 7 height 7
radio input "true"
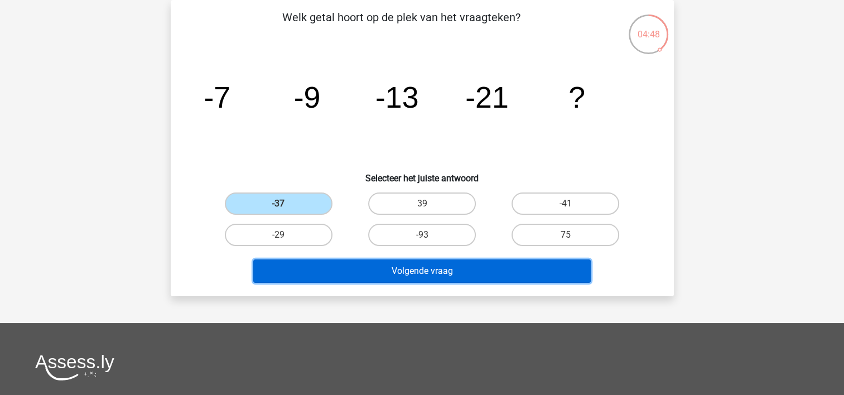
click at [339, 267] on button "Volgende vraag" at bounding box center [421, 270] width 337 height 23
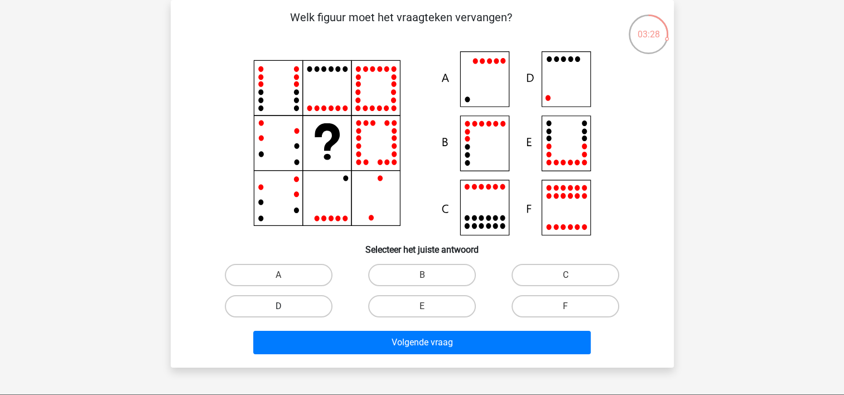
click at [280, 299] on label "D" at bounding box center [279, 306] width 108 height 22
click at [280, 306] on input "D" at bounding box center [281, 309] width 7 height 7
radio input "true"
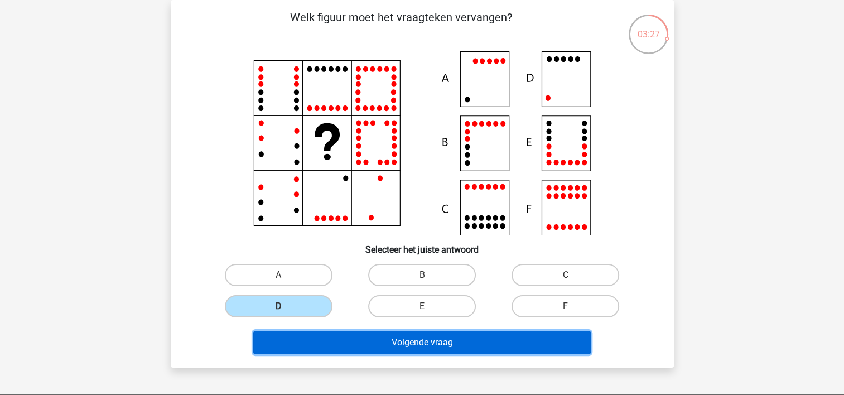
click at [354, 337] on button "Volgende vraag" at bounding box center [421, 342] width 337 height 23
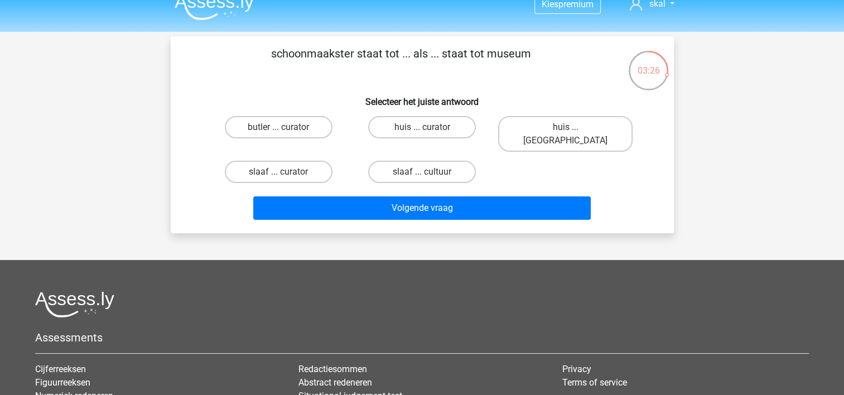
scroll to position [0, 0]
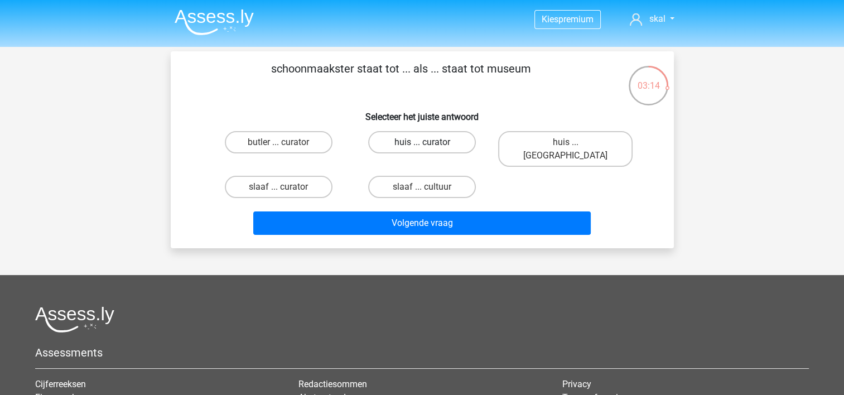
click at [408, 142] on label "huis ... curator" at bounding box center [422, 142] width 108 height 22
click at [422, 142] on input "huis ... curator" at bounding box center [425, 145] width 7 height 7
radio input "true"
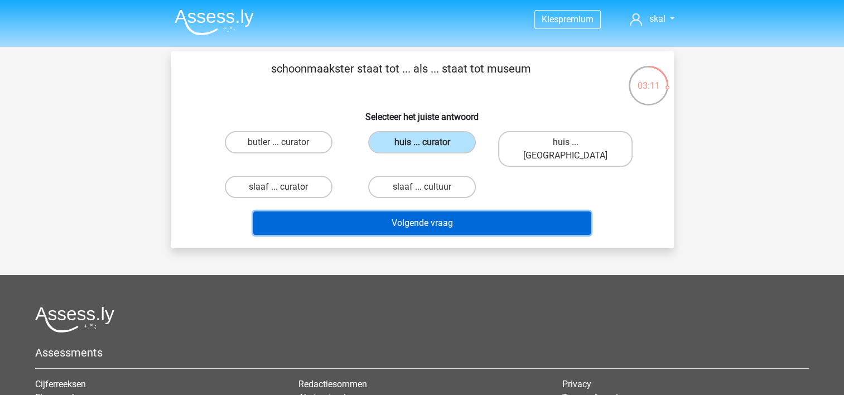
click at [356, 212] on button "Volgende vraag" at bounding box center [421, 222] width 337 height 23
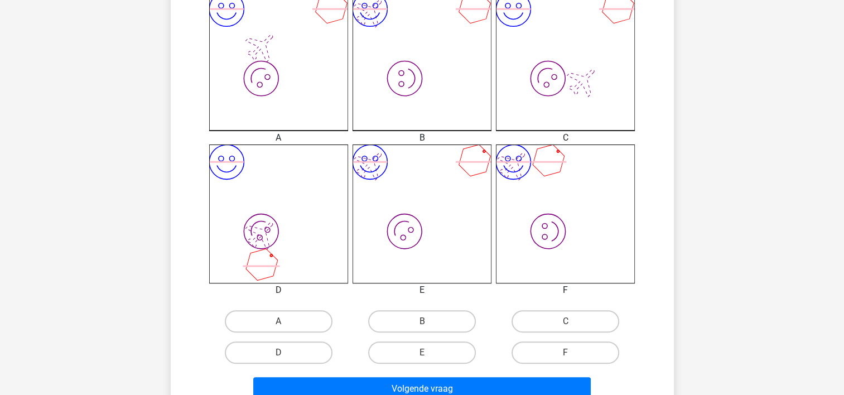
scroll to position [330, 0]
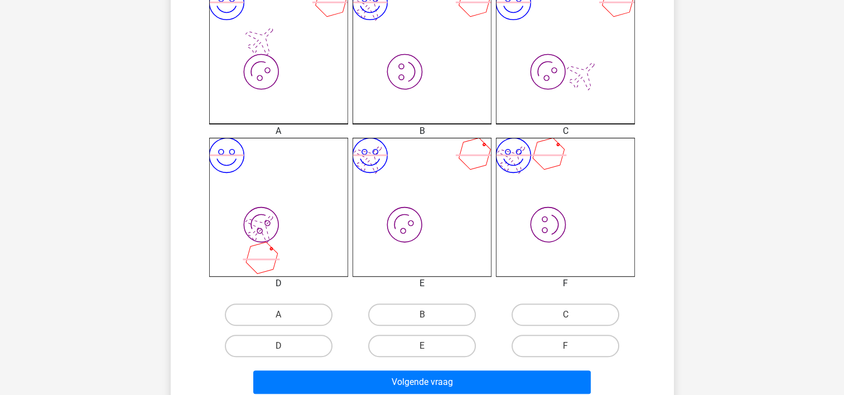
click at [445, 216] on icon "image/svg+xml image/svg+xml" at bounding box center [422, 207] width 139 height 139
drag, startPoint x: 422, startPoint y: 344, endPoint x: 420, endPoint y: 360, distance: 16.3
click at [346, 326] on div "E" at bounding box center [278, 314] width 134 height 22
click at [406, 348] on label "E" at bounding box center [422, 346] width 108 height 22
click at [422, 348] on input "E" at bounding box center [425, 349] width 7 height 7
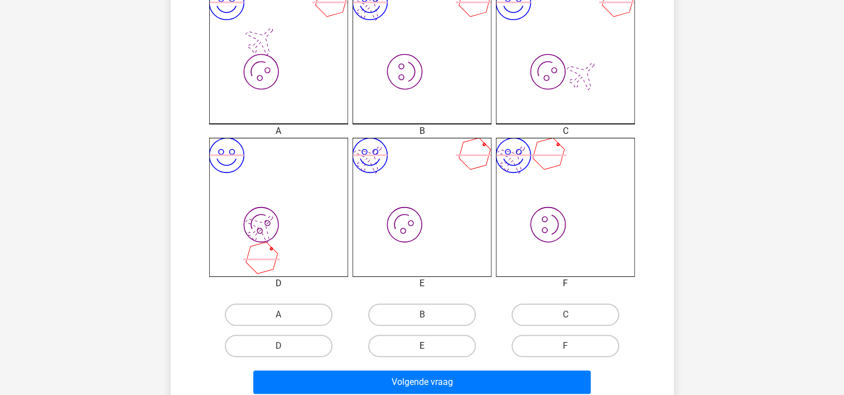
radio input "true"
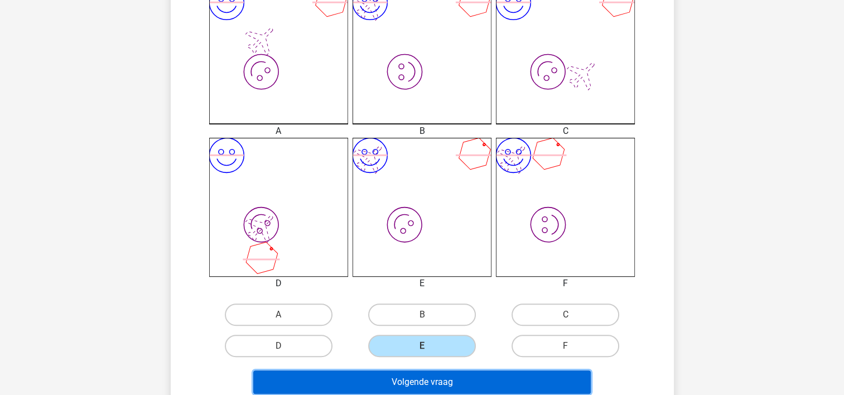
click at [406, 377] on button "Volgende vraag" at bounding box center [421, 381] width 337 height 23
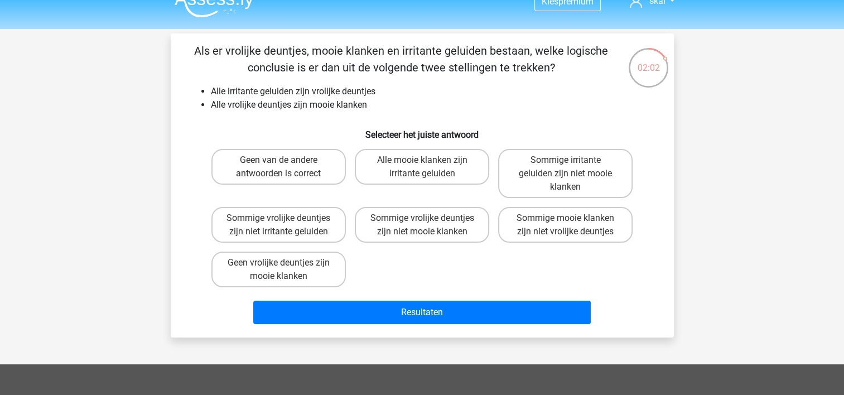
scroll to position [0, 0]
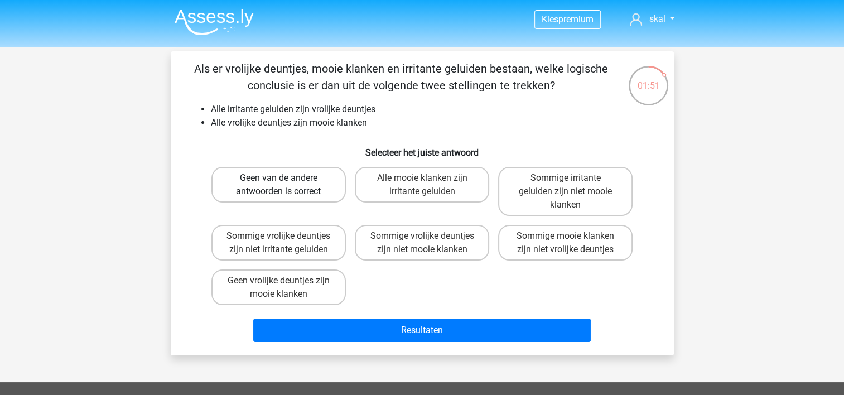
click at [293, 190] on label "Geen van de andere antwoorden is correct" at bounding box center [278, 185] width 134 height 36
click at [286, 185] on input "Geen van de andere antwoorden is correct" at bounding box center [281, 181] width 7 height 7
radio input "true"
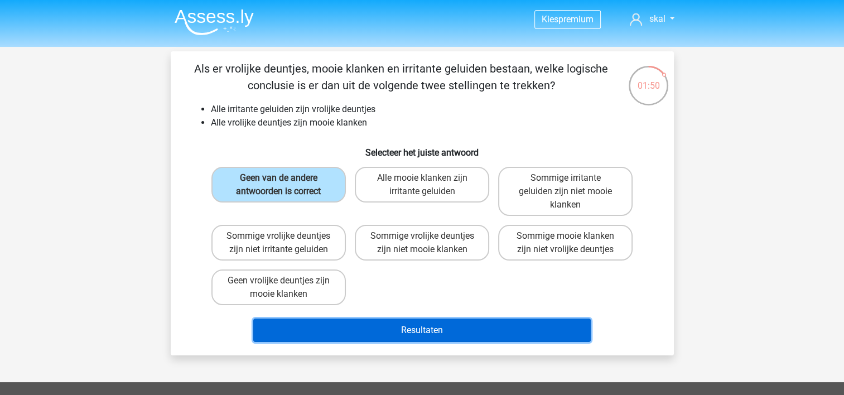
click at [419, 328] on button "Resultaten" at bounding box center [421, 330] width 337 height 23
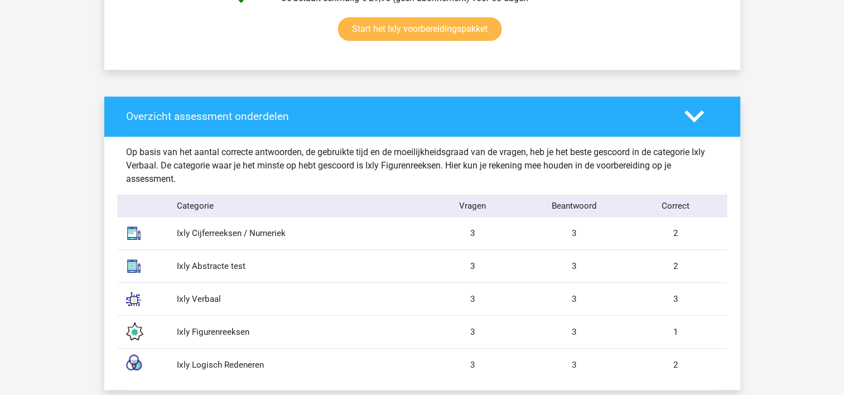
scroll to position [893, 0]
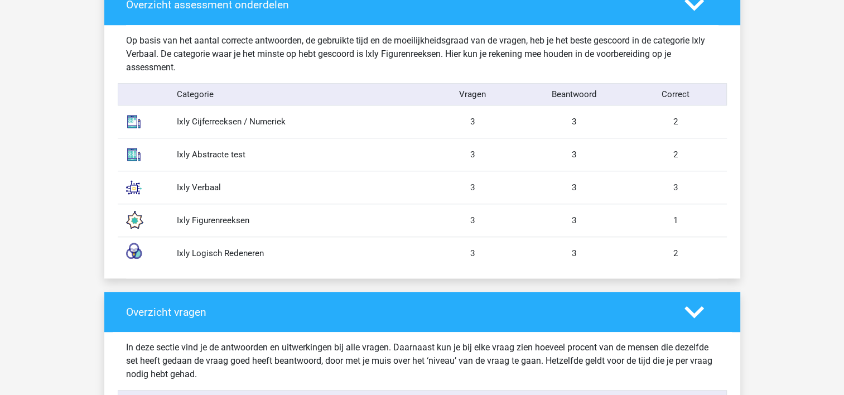
click at [220, 217] on div "Ixly Figurenreeksen" at bounding box center [295, 220] width 254 height 13
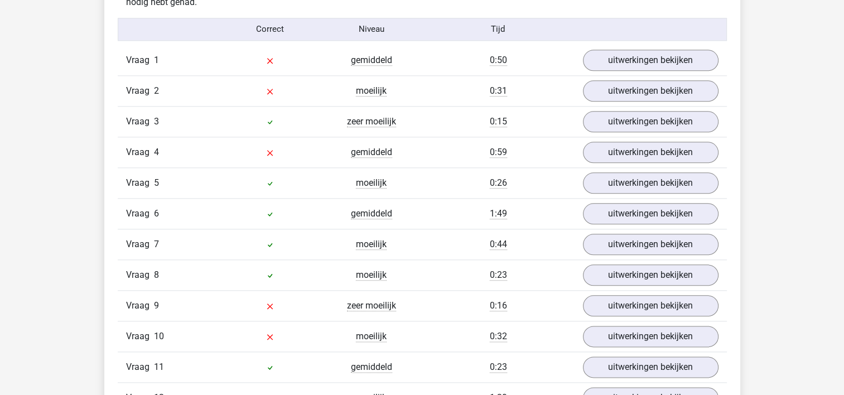
scroll to position [1283, 0]
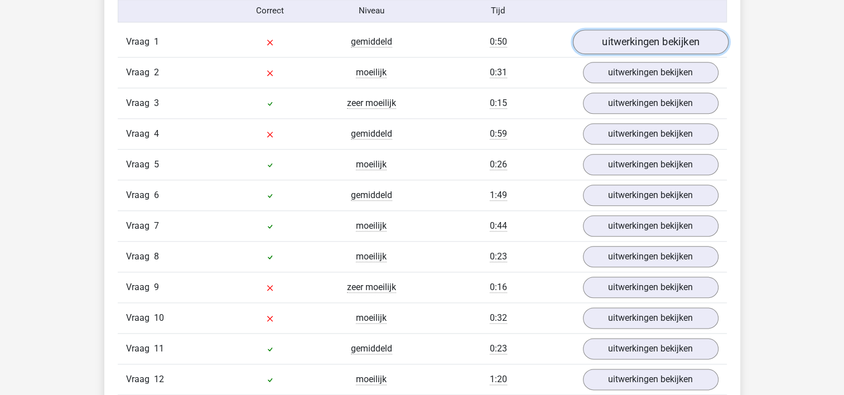
drag, startPoint x: 649, startPoint y: 35, endPoint x: 643, endPoint y: 37, distance: 6.5
click at [648, 35] on link "uitwerkingen bekijken" at bounding box center [650, 42] width 156 height 25
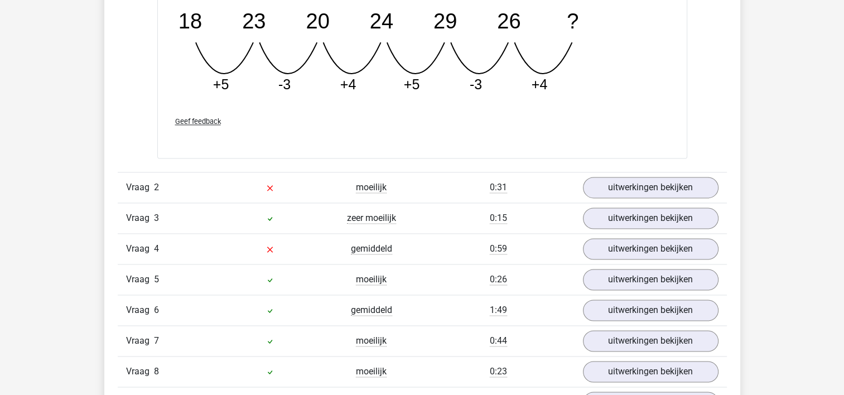
scroll to position [1673, 0]
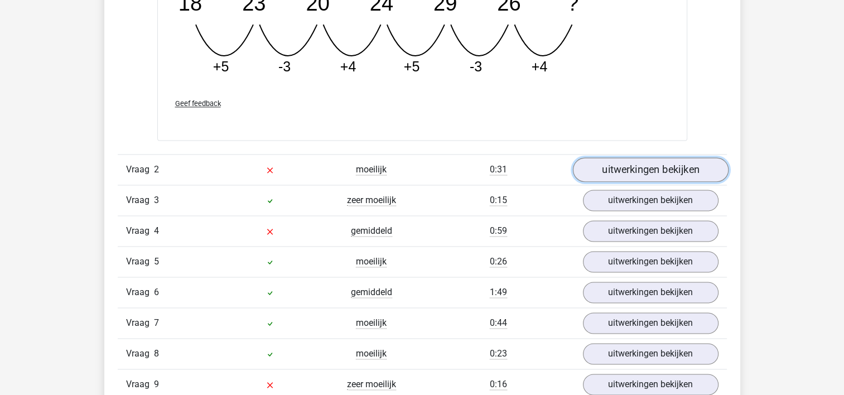
click at [606, 170] on link "uitwerkingen bekijken" at bounding box center [650, 169] width 156 height 25
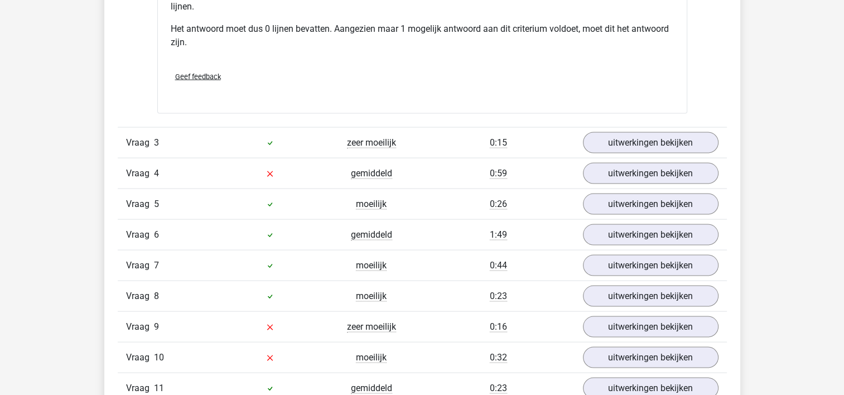
scroll to position [2231, 0]
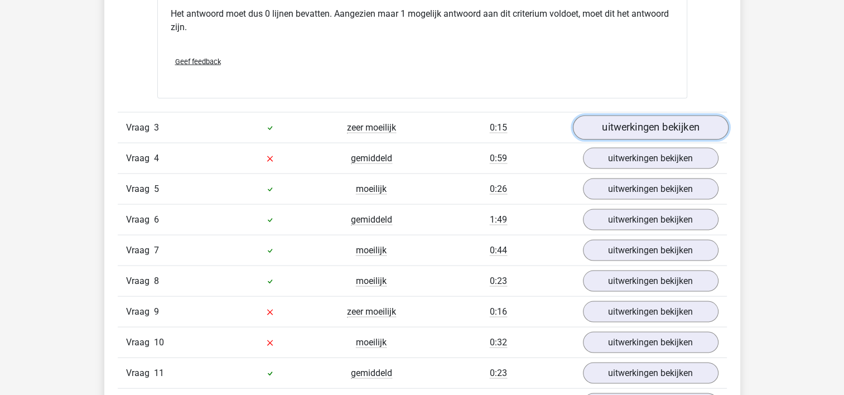
click at [618, 128] on link "uitwerkingen bekijken" at bounding box center [650, 127] width 156 height 25
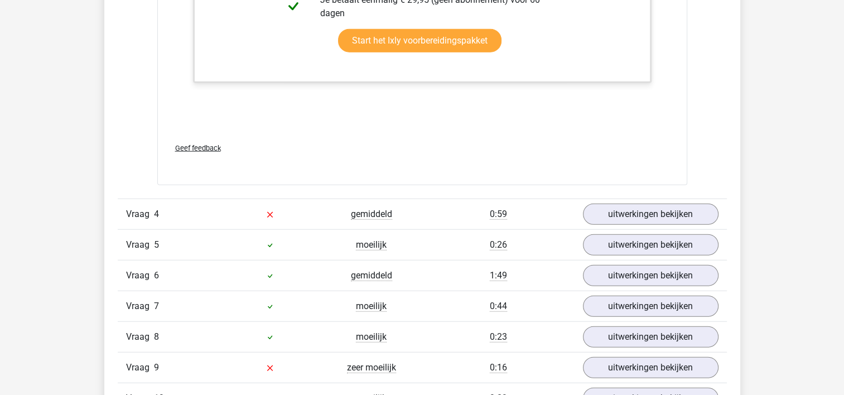
scroll to position [2789, 0]
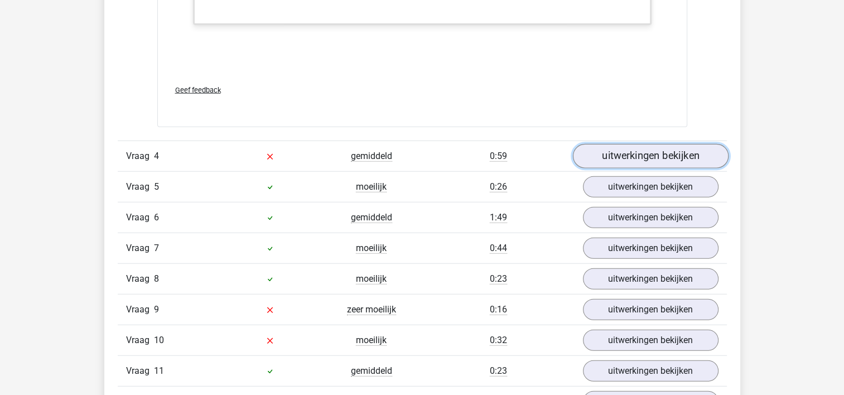
click at [609, 155] on link "uitwerkingen bekijken" at bounding box center [650, 156] width 156 height 25
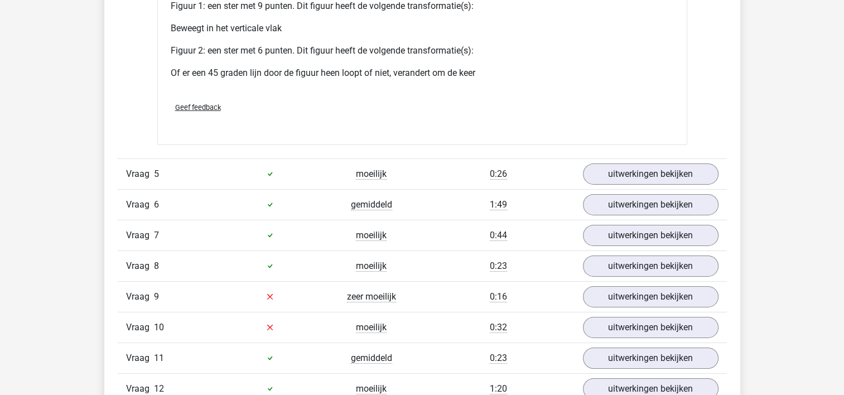
scroll to position [3682, 0]
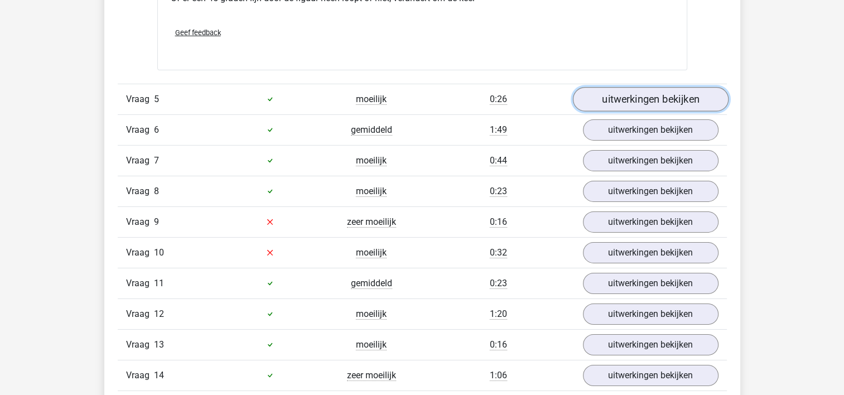
click at [644, 98] on link "uitwerkingen bekijken" at bounding box center [650, 99] width 156 height 25
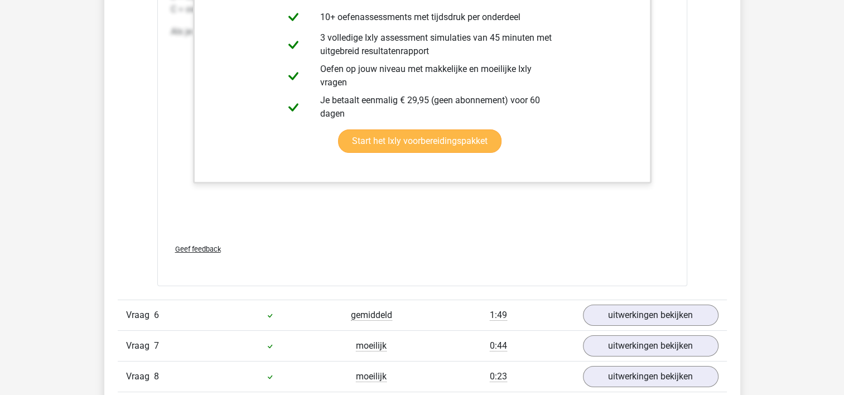
scroll to position [4184, 0]
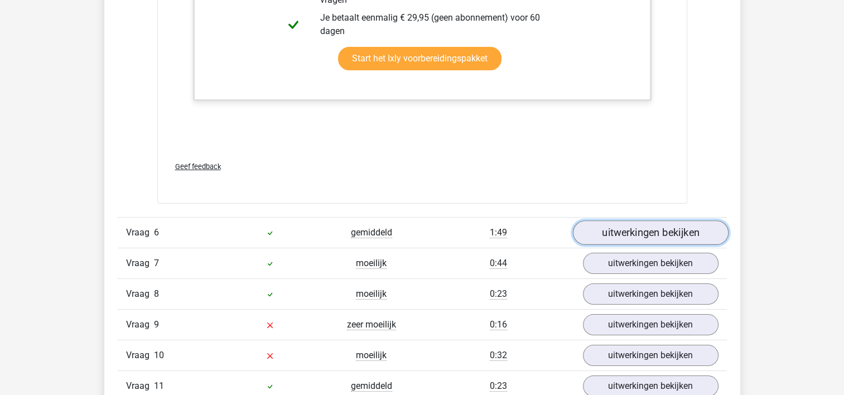
click at [640, 228] on link "uitwerkingen bekijken" at bounding box center [650, 232] width 156 height 25
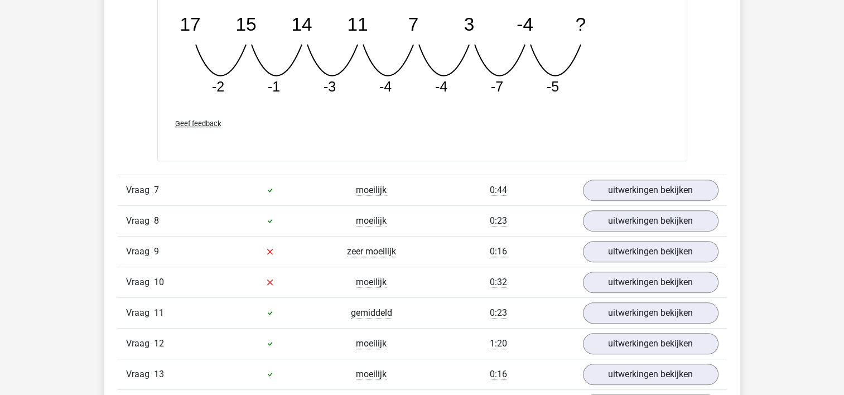
scroll to position [4797, 0]
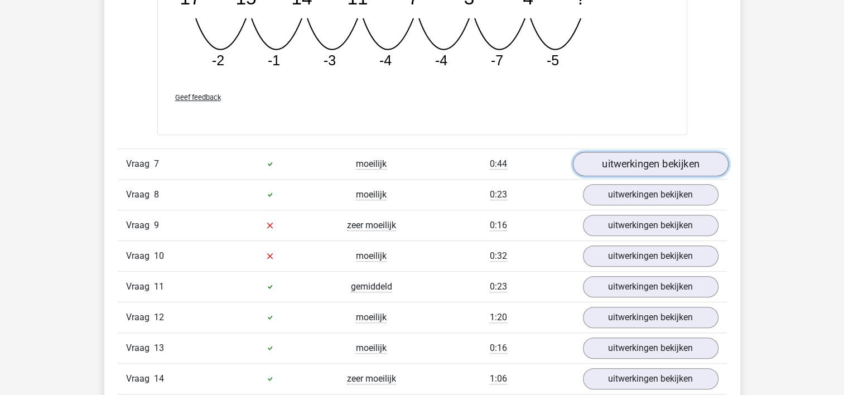
click at [644, 162] on link "uitwerkingen bekijken" at bounding box center [650, 164] width 156 height 25
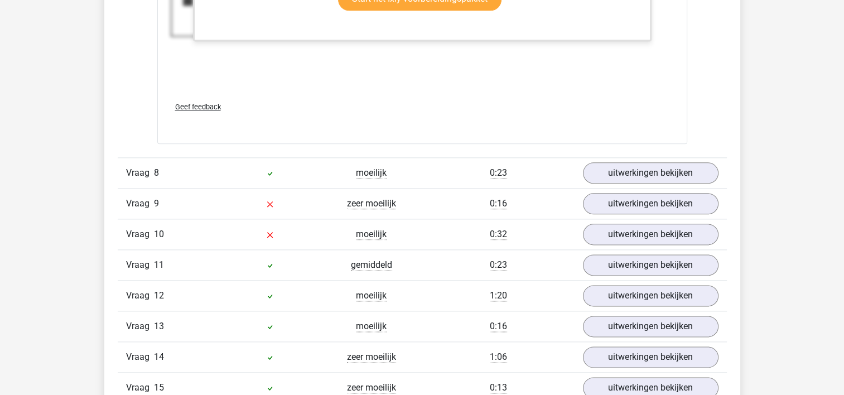
scroll to position [5578, 0]
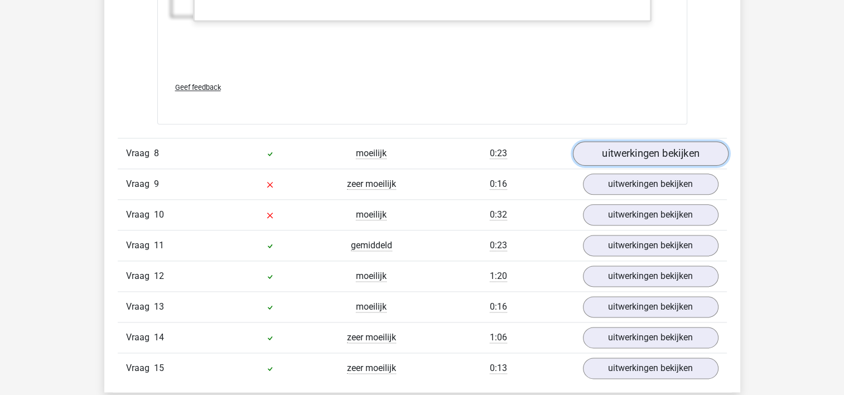
click at [642, 152] on link "uitwerkingen bekijken" at bounding box center [650, 153] width 156 height 25
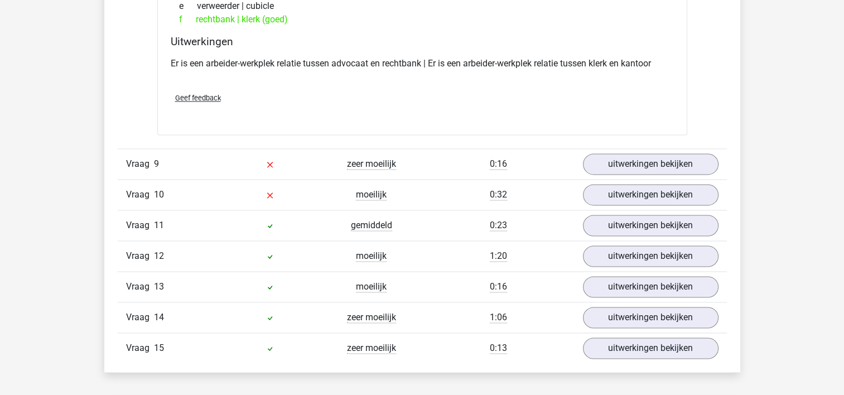
scroll to position [5857, 0]
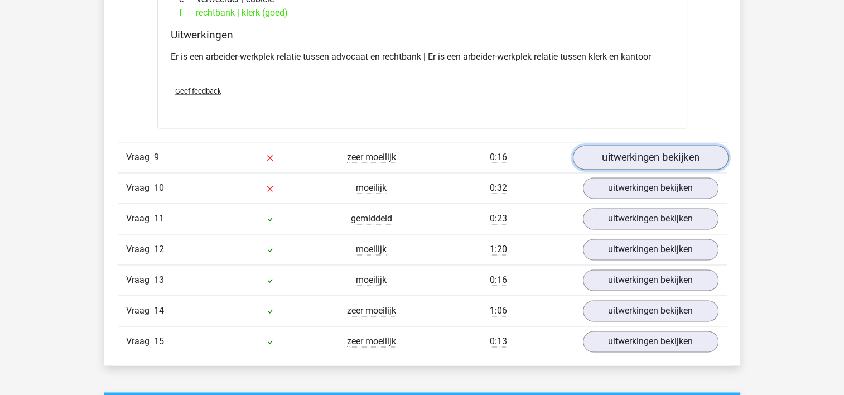
click at [610, 153] on link "uitwerkingen bekijken" at bounding box center [650, 157] width 156 height 25
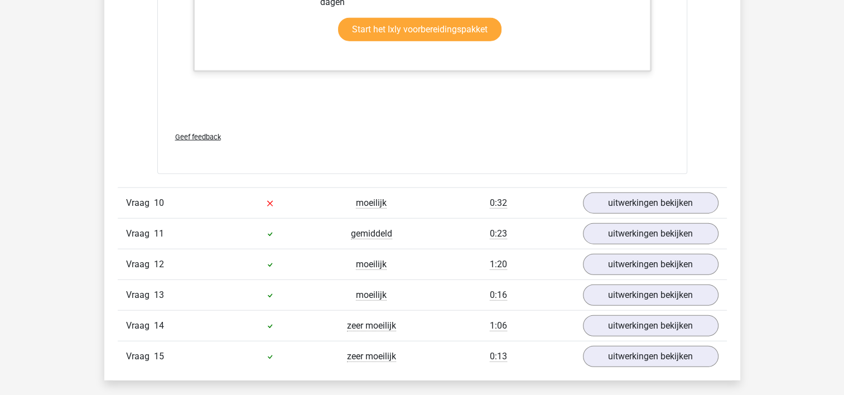
scroll to position [6861, 0]
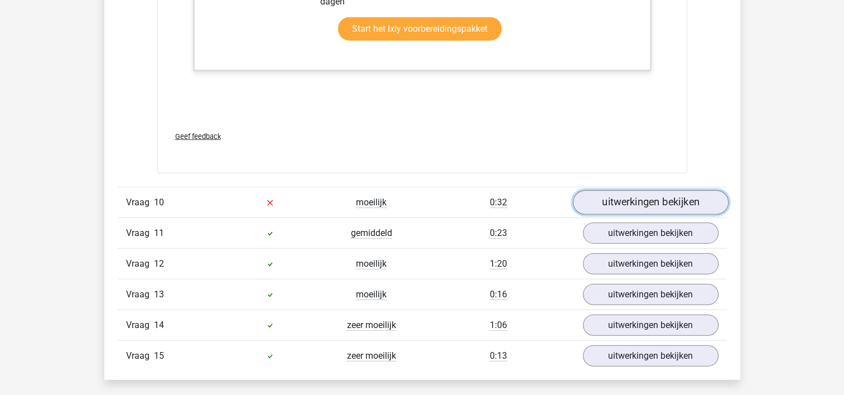
click at [621, 201] on link "uitwerkingen bekijken" at bounding box center [650, 202] width 156 height 25
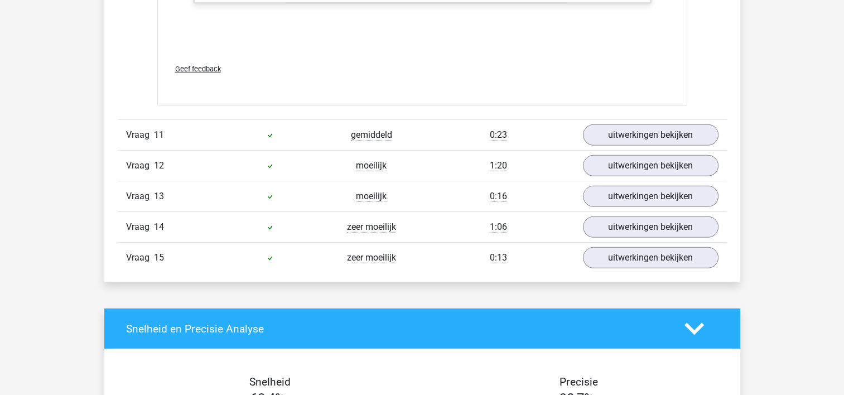
scroll to position [7586, 0]
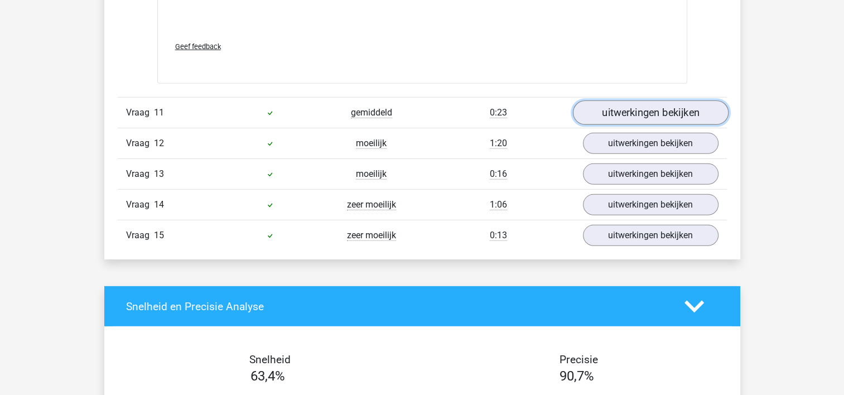
click at [631, 109] on link "uitwerkingen bekijken" at bounding box center [650, 113] width 156 height 25
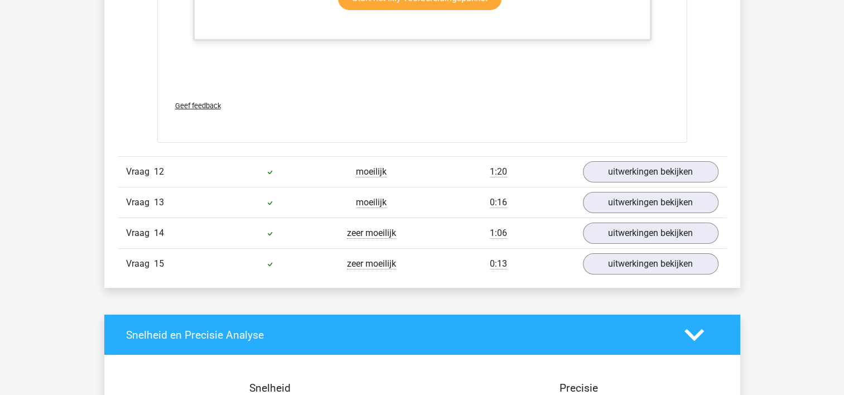
scroll to position [8256, 0]
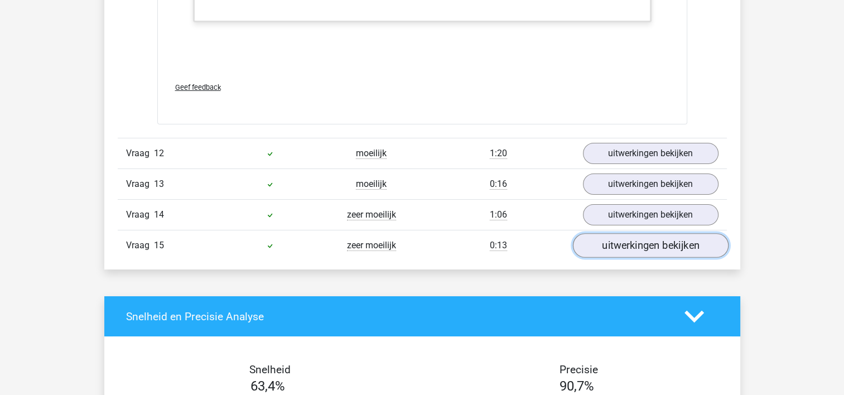
click at [641, 238] on link "uitwerkingen bekijken" at bounding box center [650, 245] width 156 height 25
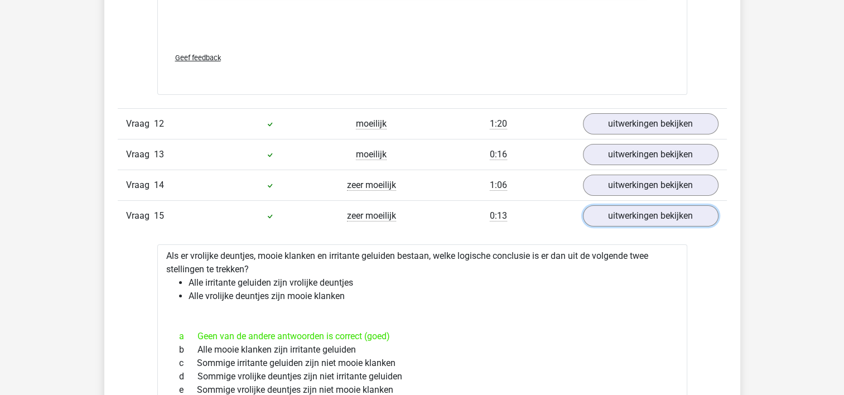
scroll to position [8312, 0]
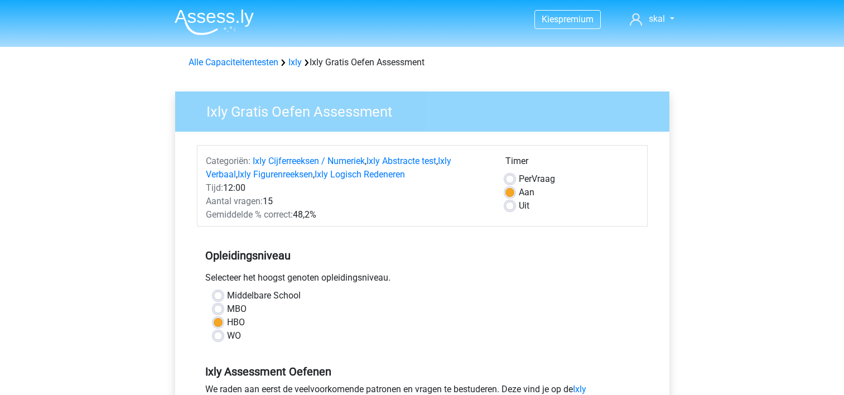
scroll to position [335, 0]
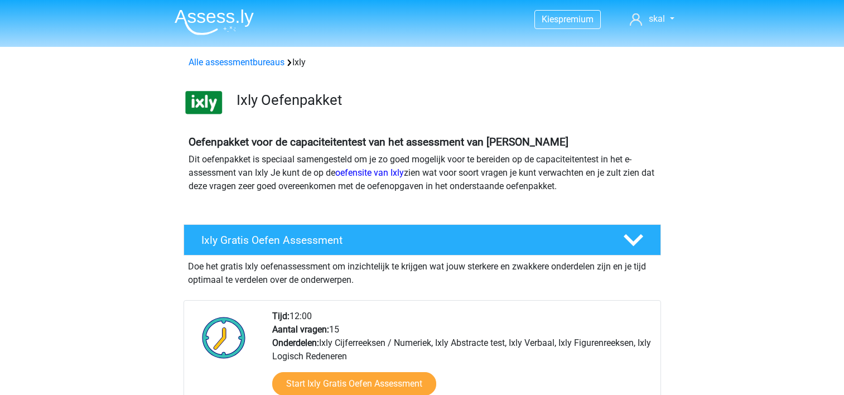
scroll to position [167, 0]
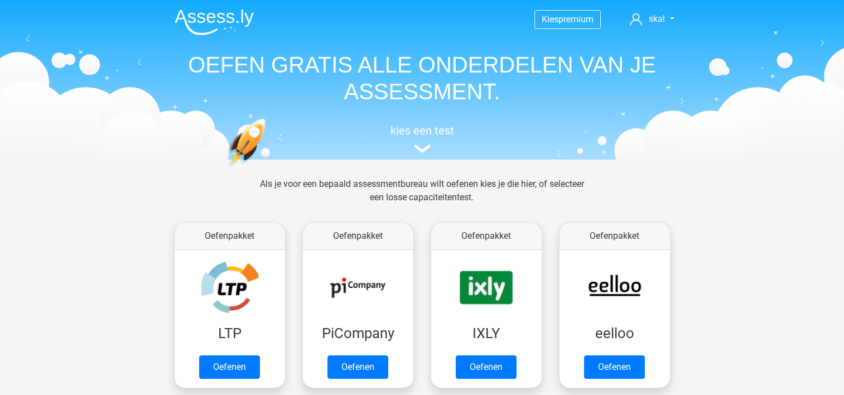
scroll to position [112, 0]
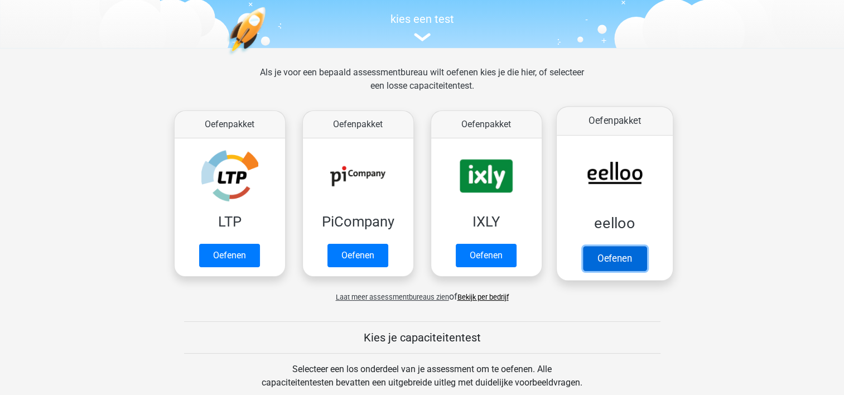
click at [616, 257] on link "Oefenen" at bounding box center [614, 258] width 64 height 25
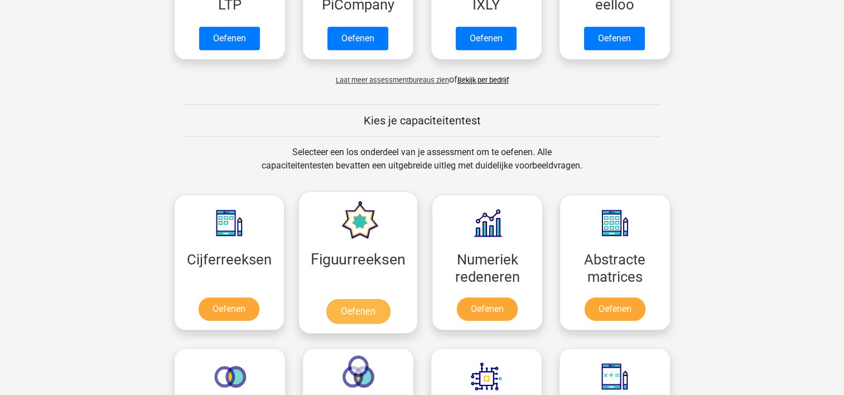
scroll to position [335, 0]
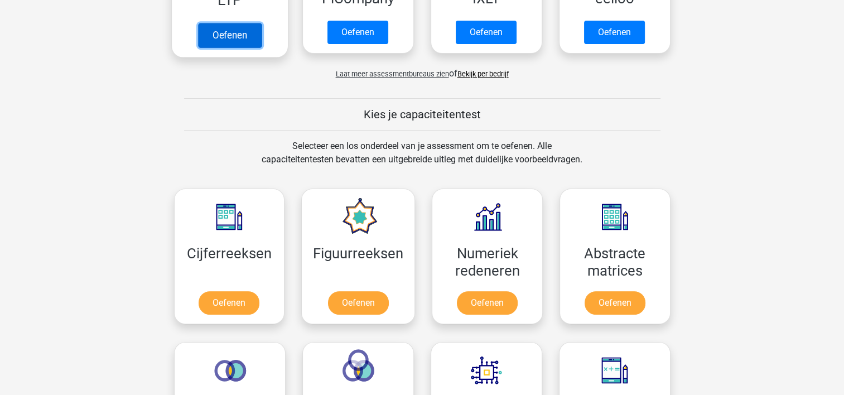
click at [238, 36] on link "Oefenen" at bounding box center [229, 35] width 64 height 25
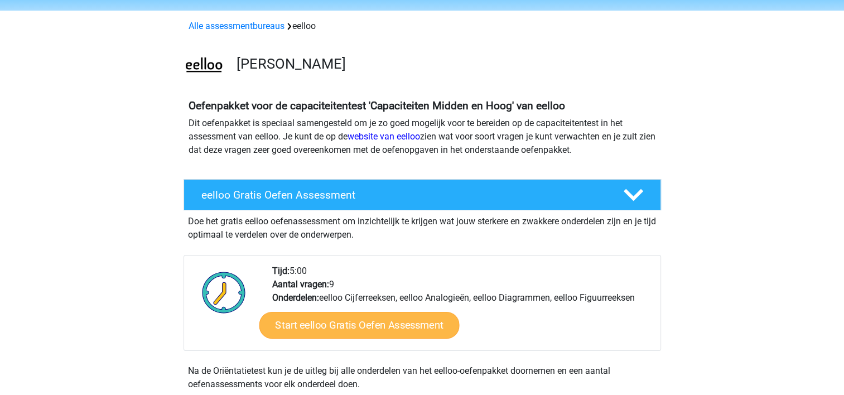
scroll to position [56, 0]
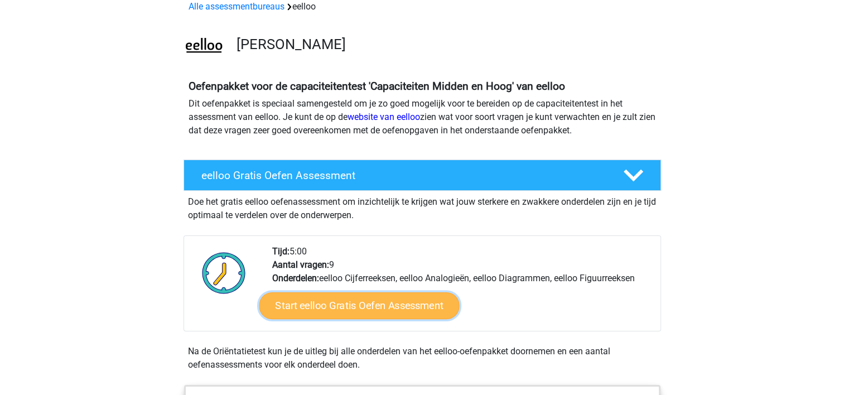
drag, startPoint x: 367, startPoint y: 302, endPoint x: 360, endPoint y: 301, distance: 6.7
click at [366, 301] on link "Start eelloo Gratis Oefen Assessment" at bounding box center [359, 305] width 200 height 27
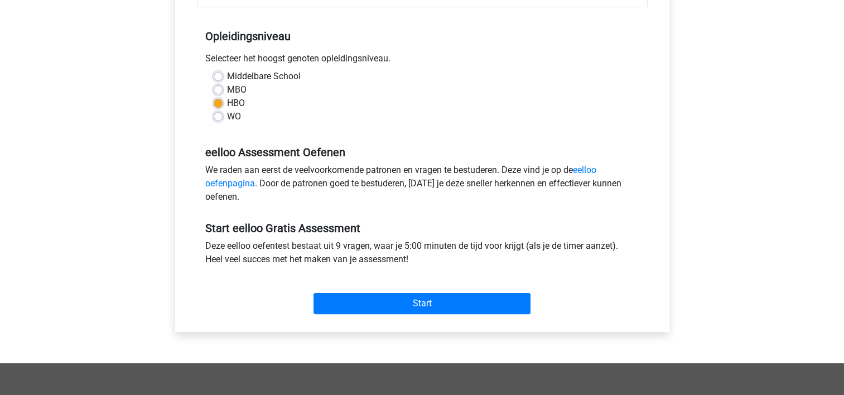
scroll to position [279, 0]
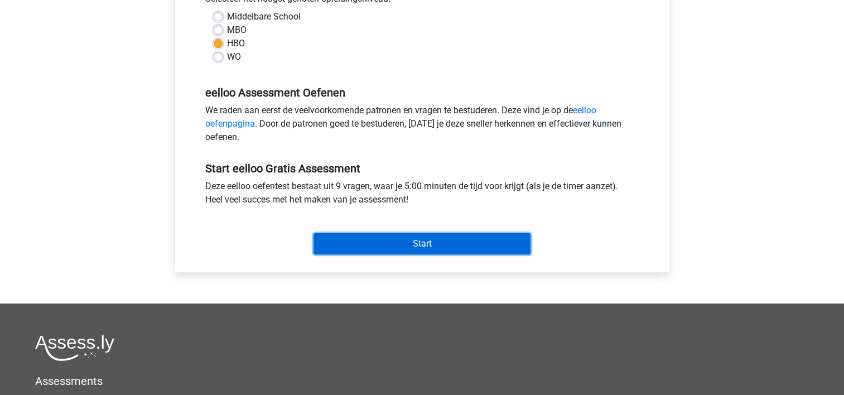
click at [438, 243] on input "Start" at bounding box center [421, 243] width 217 height 21
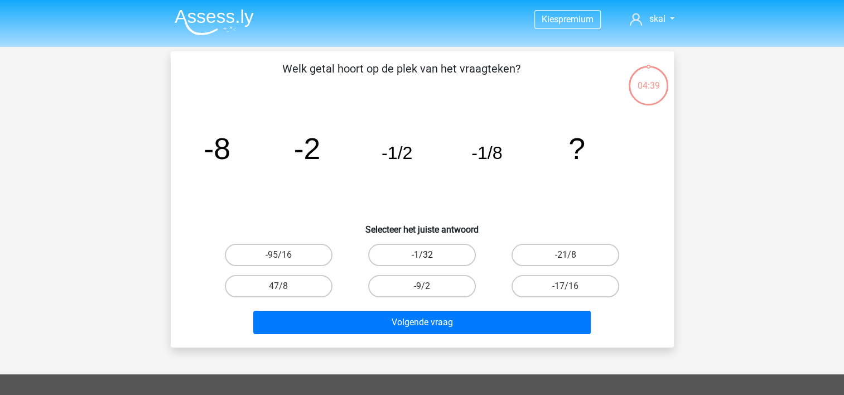
click at [431, 254] on label "-1/32" at bounding box center [422, 255] width 108 height 22
click at [429, 255] on input "-1/32" at bounding box center [425, 258] width 7 height 7
radio input "true"
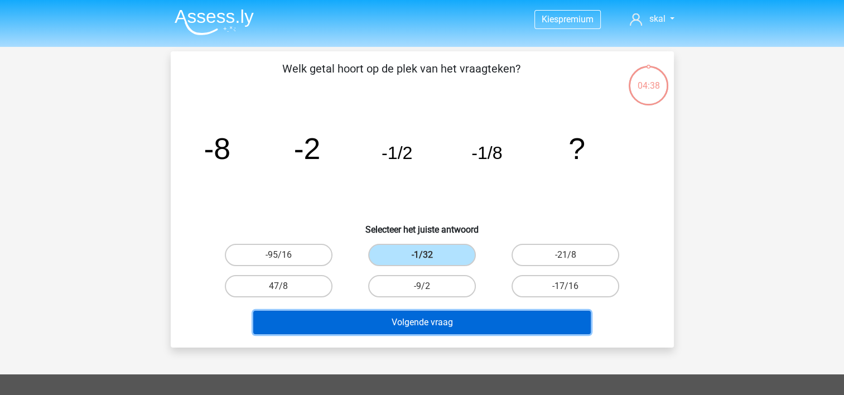
click at [422, 325] on button "Volgende vraag" at bounding box center [421, 322] width 337 height 23
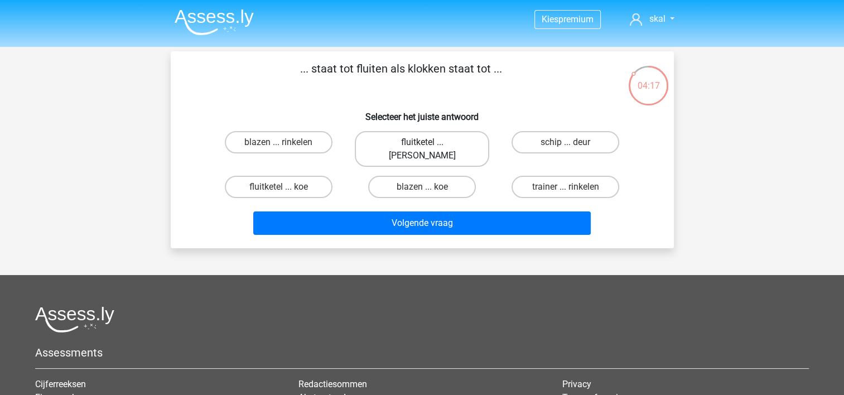
click at [398, 139] on label "fluitketel ... luiden" at bounding box center [422, 149] width 134 height 36
click at [422, 142] on input "fluitketel ... luiden" at bounding box center [425, 145] width 7 height 7
radio input "true"
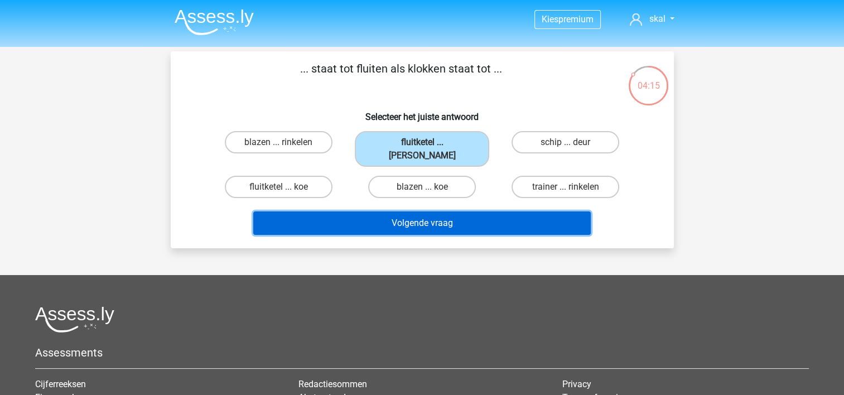
click at [394, 211] on button "Volgende vraag" at bounding box center [421, 222] width 337 height 23
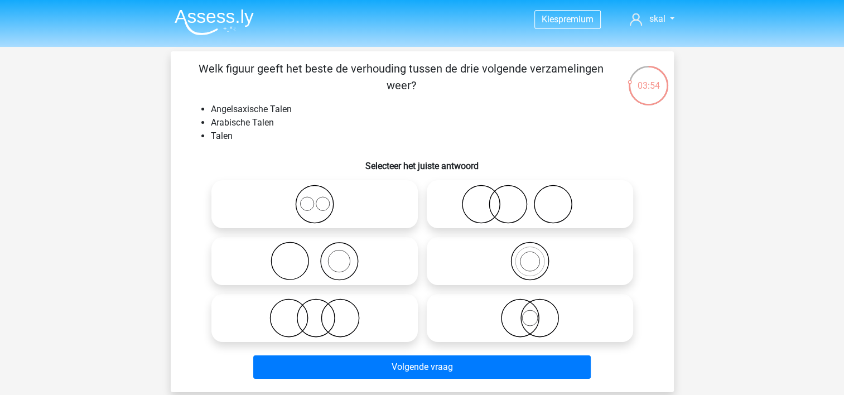
click at [529, 313] on icon at bounding box center [529, 317] width 197 height 39
click at [530, 312] on input "radio" at bounding box center [533, 308] width 7 height 7
radio input "true"
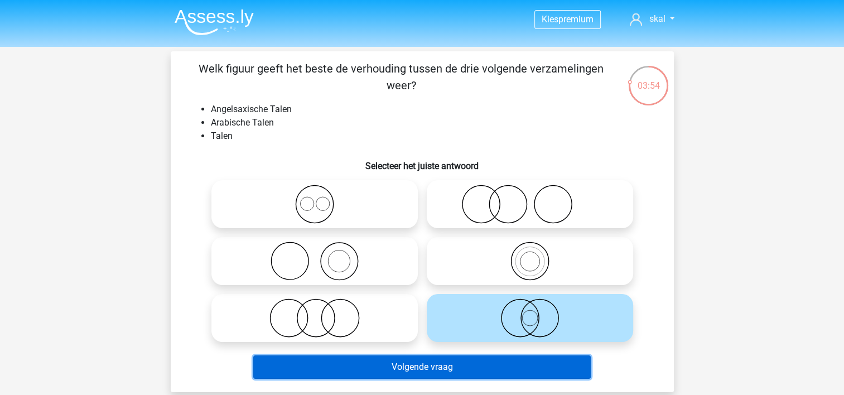
click at [447, 366] on button "Volgende vraag" at bounding box center [421, 366] width 337 height 23
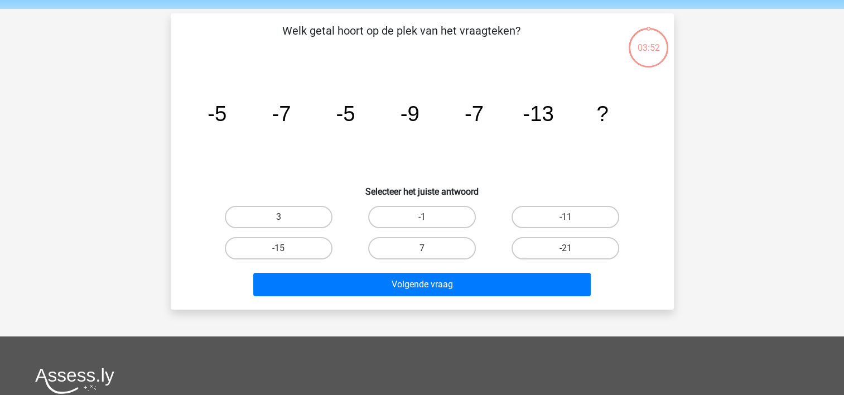
scroll to position [51, 0]
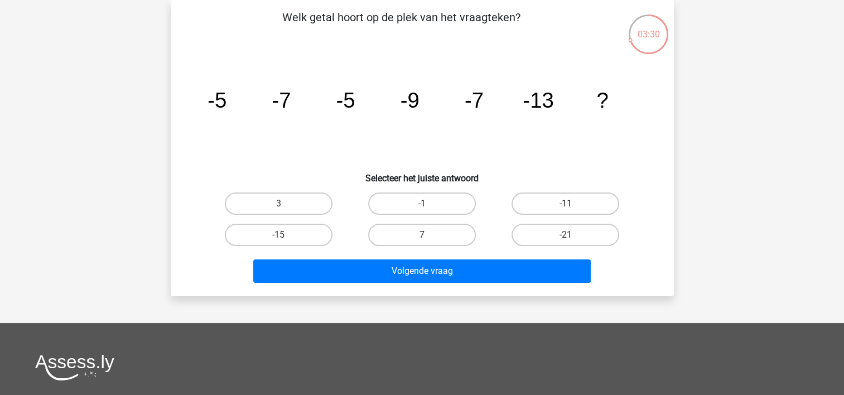
click at [560, 201] on label "-11" at bounding box center [566, 203] width 108 height 22
click at [566, 204] on input "-11" at bounding box center [569, 207] width 7 height 7
radio input "true"
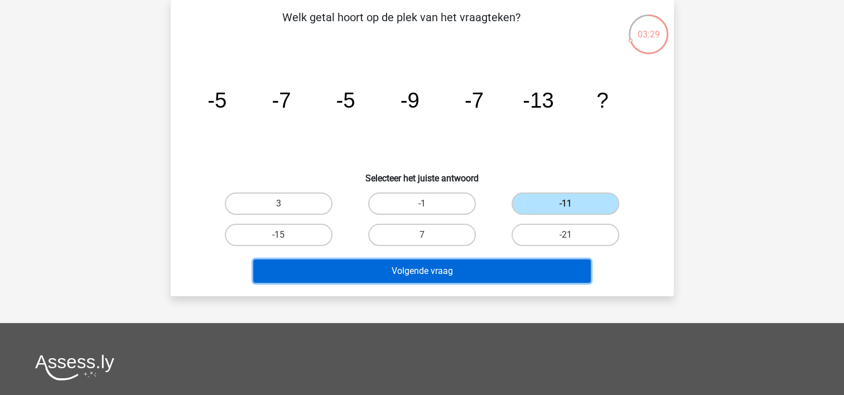
click at [460, 266] on button "Volgende vraag" at bounding box center [421, 270] width 337 height 23
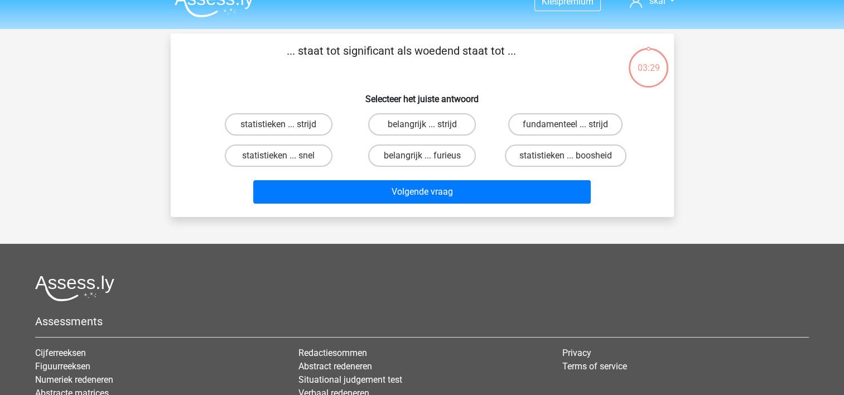
scroll to position [0, 0]
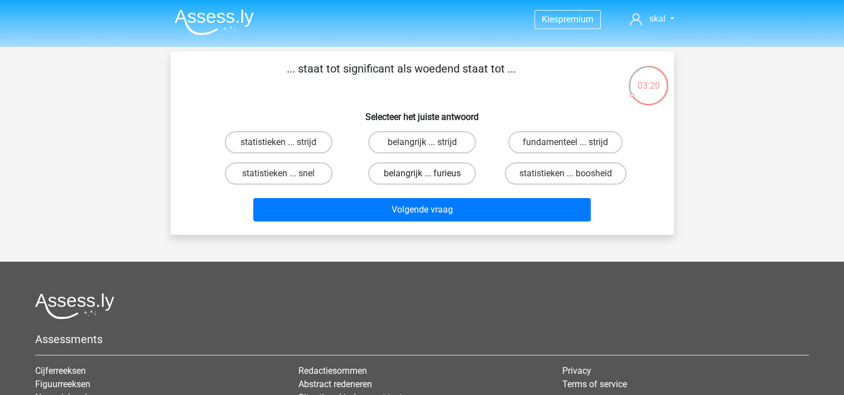
click at [415, 171] on label "belangrijk ... furieus" at bounding box center [422, 173] width 108 height 22
click at [422, 173] on input "belangrijk ... furieus" at bounding box center [425, 176] width 7 height 7
radio input "true"
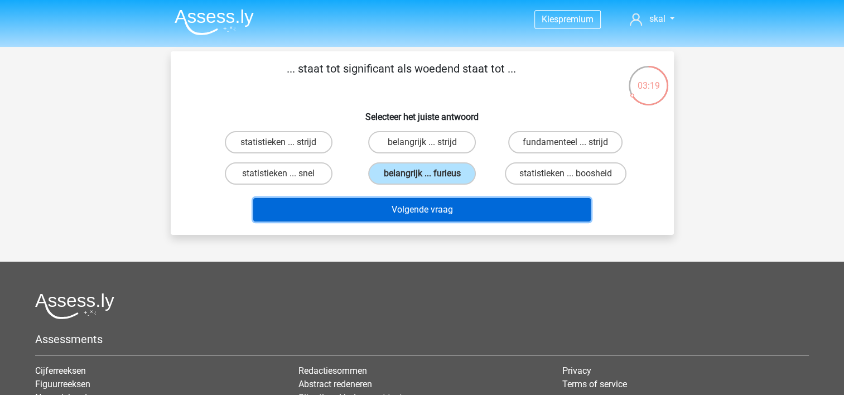
click at [414, 205] on button "Volgende vraag" at bounding box center [421, 209] width 337 height 23
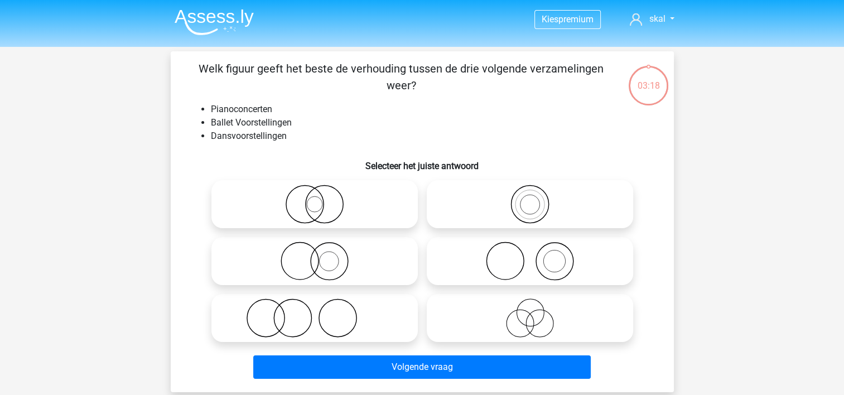
scroll to position [51, 0]
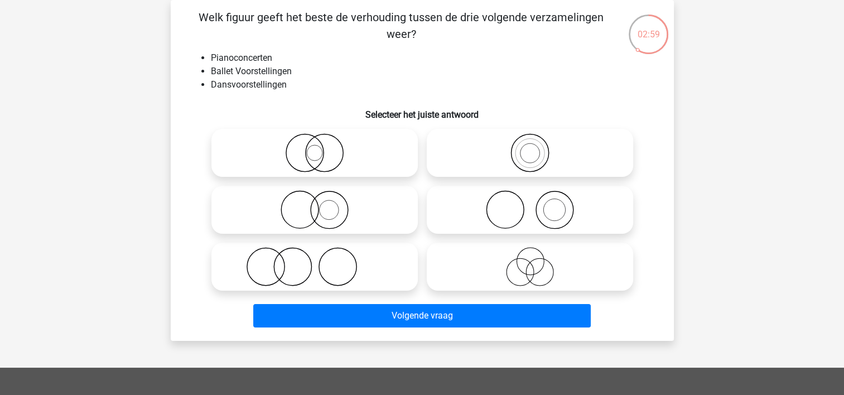
click at [296, 269] on icon at bounding box center [314, 266] width 197 height 39
click at [315, 261] on input "radio" at bounding box center [318, 257] width 7 height 7
radio input "true"
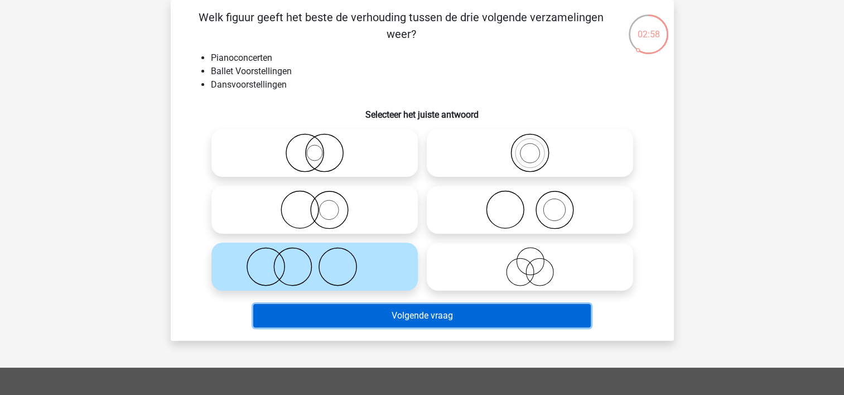
click at [419, 320] on button "Volgende vraag" at bounding box center [421, 315] width 337 height 23
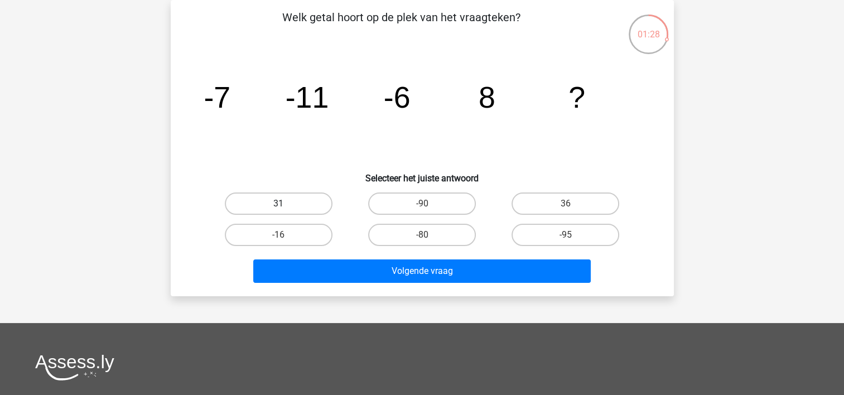
click at [274, 197] on label "31" at bounding box center [279, 203] width 108 height 22
click at [278, 204] on input "31" at bounding box center [281, 207] width 7 height 7
radio input "true"
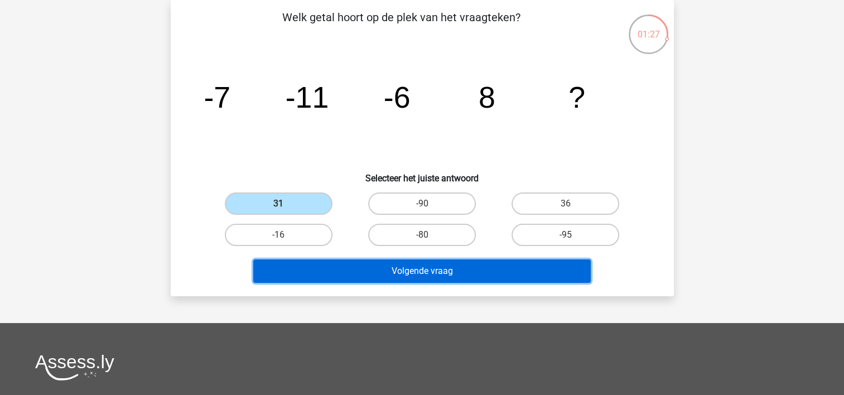
click at [378, 270] on button "Volgende vraag" at bounding box center [421, 270] width 337 height 23
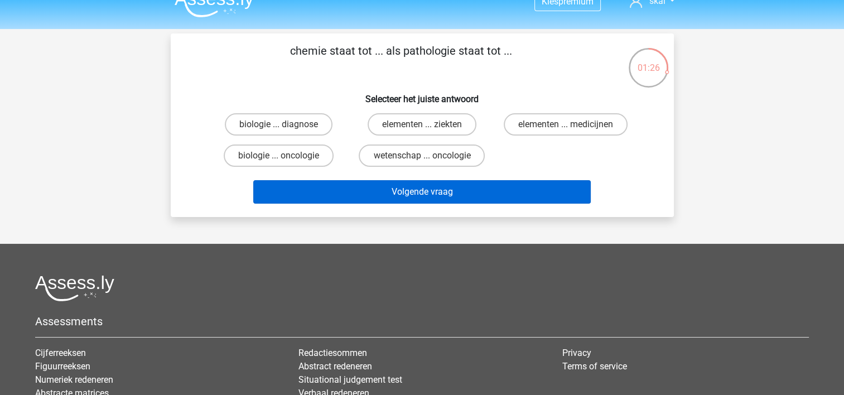
scroll to position [0, 0]
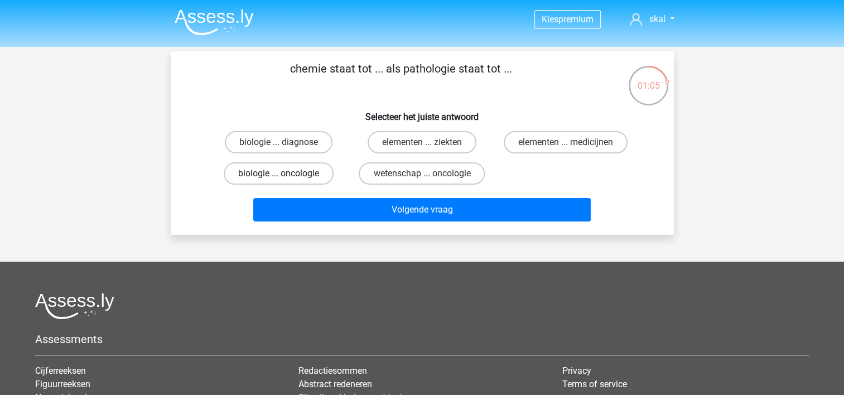
click at [290, 172] on label "biologie ... oncologie" at bounding box center [279, 173] width 110 height 22
click at [286, 173] on input "biologie ... oncologie" at bounding box center [281, 176] width 7 height 7
radio input "true"
click at [419, 146] on label "elementen ... ziekten" at bounding box center [422, 142] width 109 height 22
click at [422, 146] on input "elementen ... ziekten" at bounding box center [425, 145] width 7 height 7
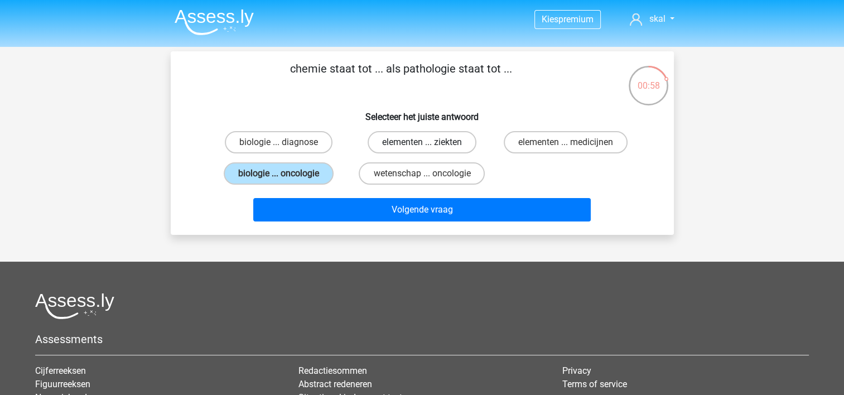
radio input "true"
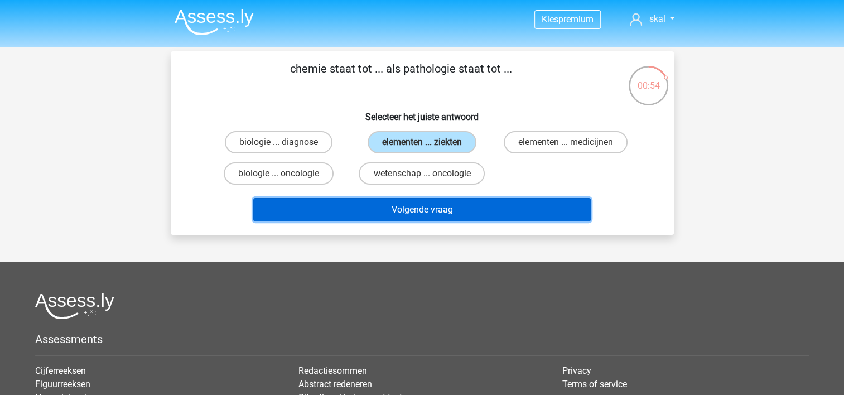
click at [413, 207] on button "Volgende vraag" at bounding box center [421, 209] width 337 height 23
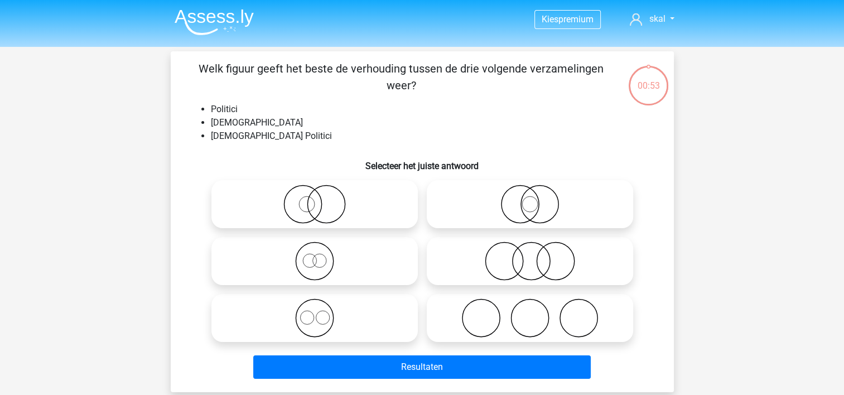
scroll to position [51, 0]
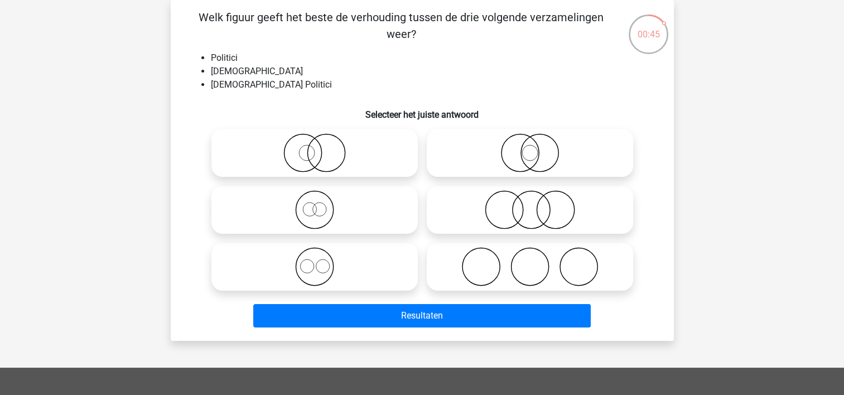
click at [315, 267] on icon at bounding box center [314, 266] width 197 height 39
click at [315, 261] on input "radio" at bounding box center [318, 257] width 7 height 7
radio input "true"
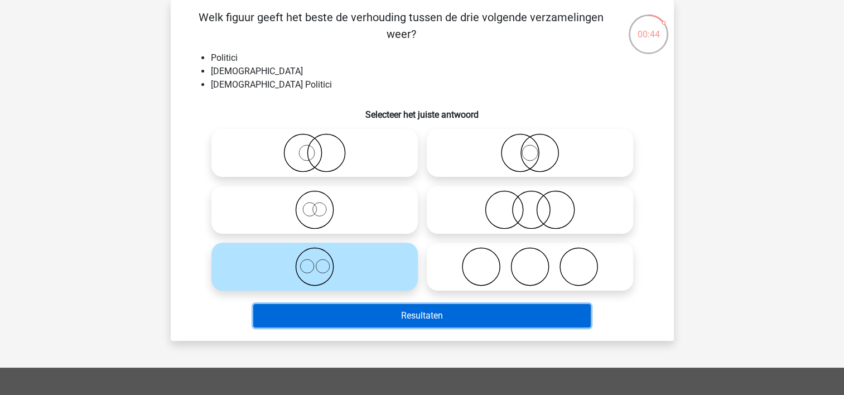
click at [394, 313] on button "Resultaten" at bounding box center [421, 315] width 337 height 23
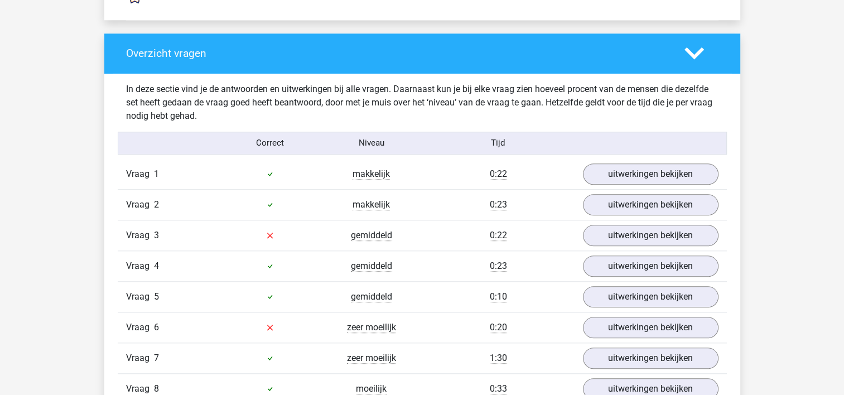
scroll to position [1171, 0]
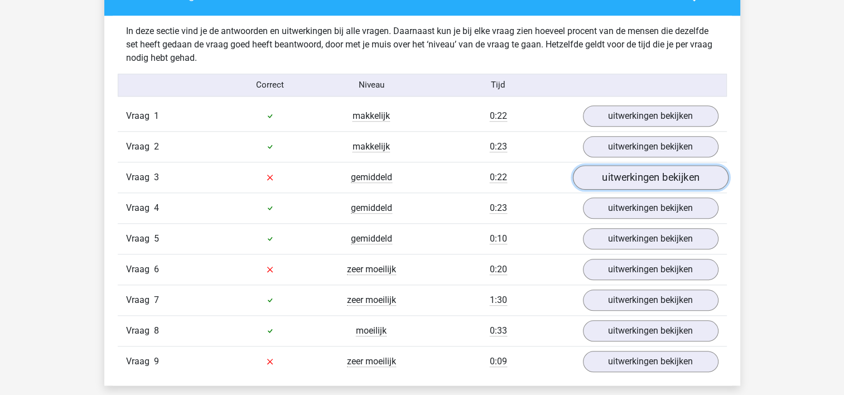
click at [631, 173] on link "uitwerkingen bekijken" at bounding box center [650, 177] width 156 height 25
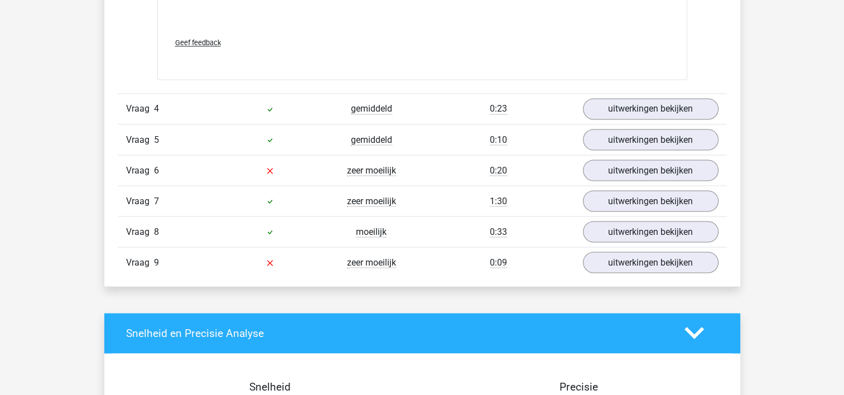
scroll to position [2008, 0]
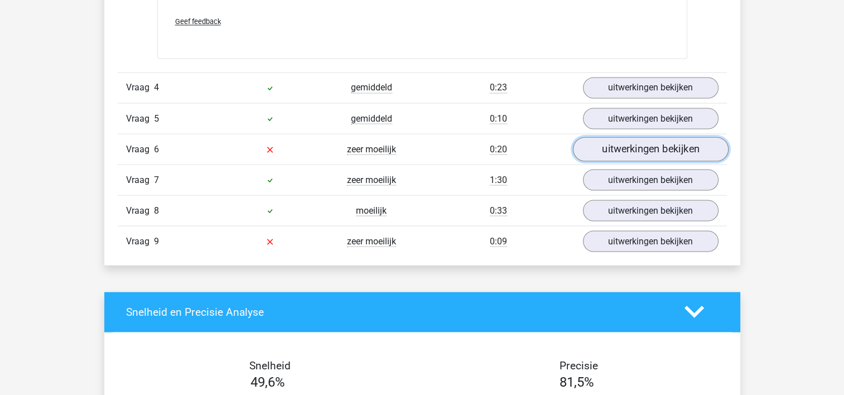
click at [637, 142] on link "uitwerkingen bekijken" at bounding box center [650, 149] width 156 height 25
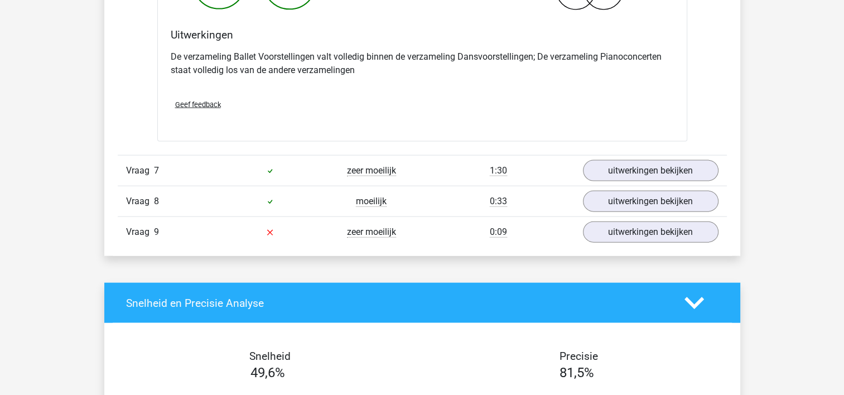
scroll to position [2454, 0]
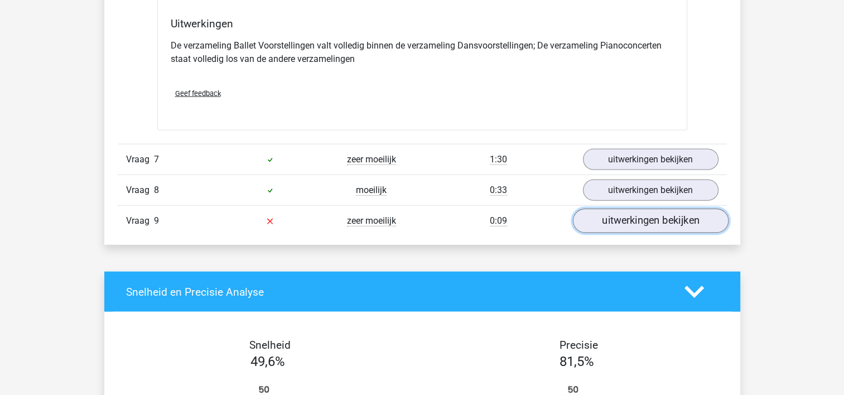
click at [627, 217] on link "uitwerkingen bekijken" at bounding box center [650, 221] width 156 height 25
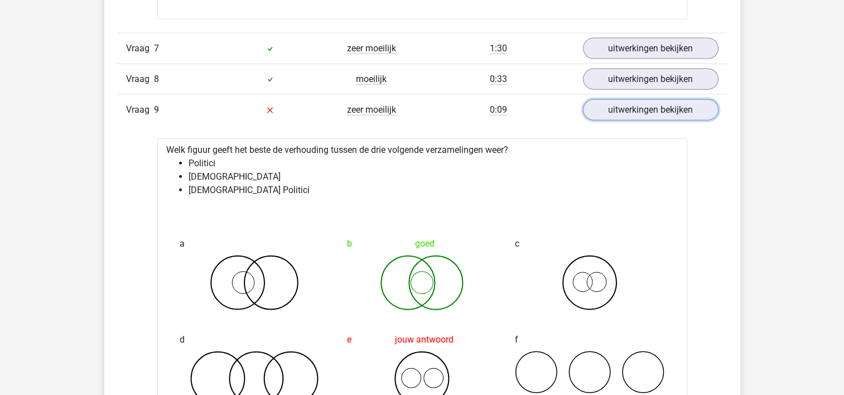
scroll to position [2566, 0]
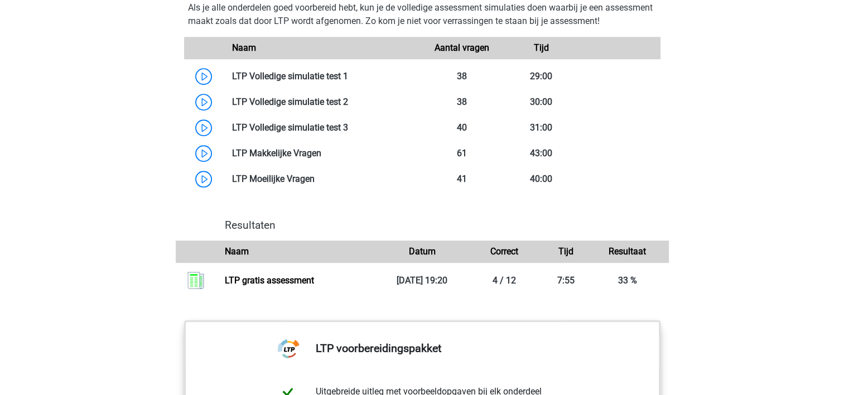
scroll to position [948, 0]
